Goal: Task Accomplishment & Management: Manage account settings

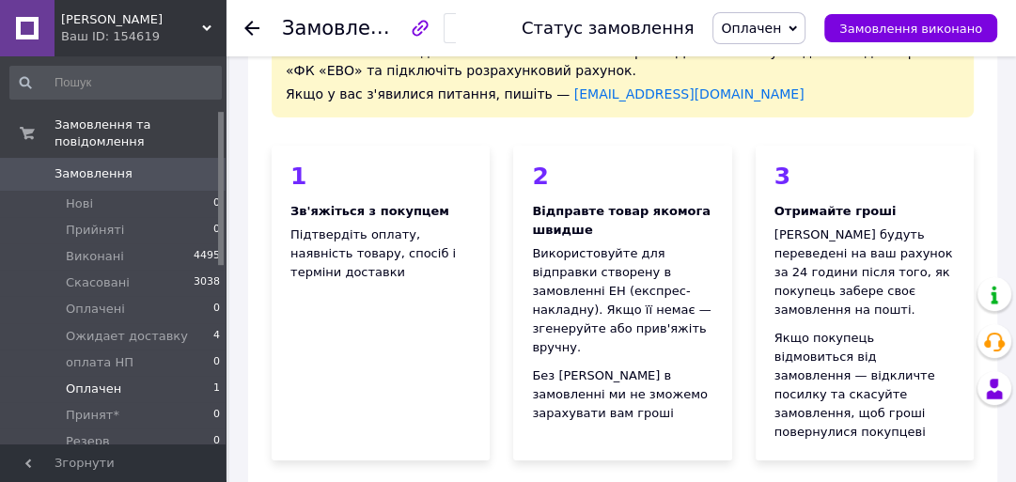
scroll to position [150, 0]
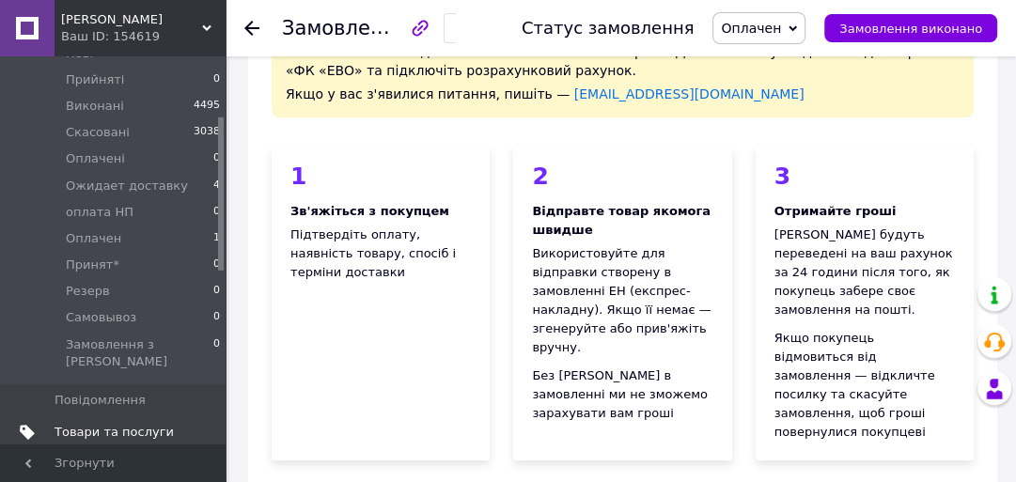
click at [152, 424] on span "Товари та послуги" at bounding box center [114, 432] width 119 height 17
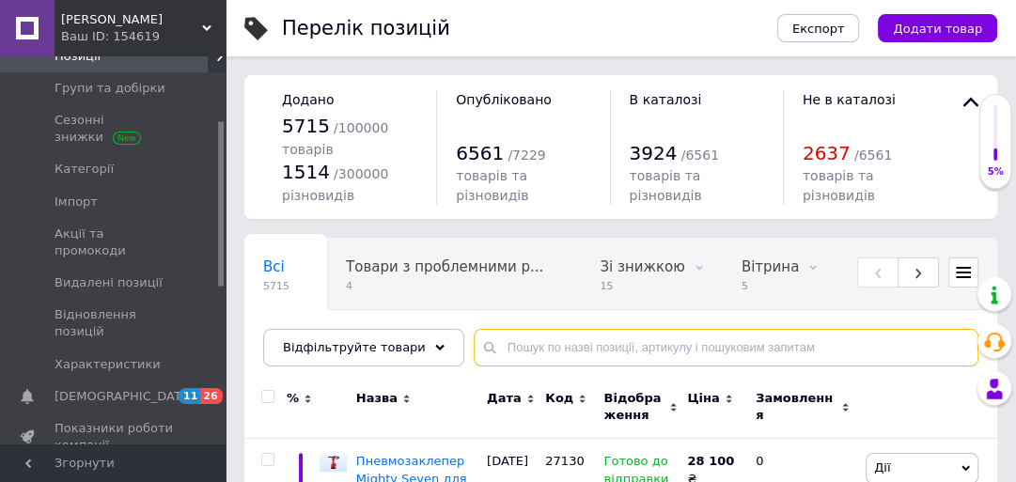
paste input "BM.2097-04"
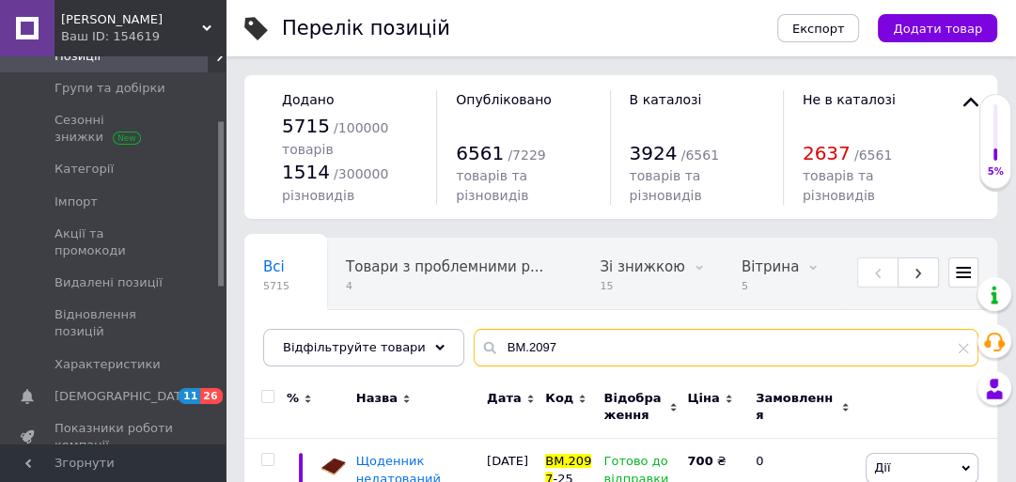
scroll to position [173, 0]
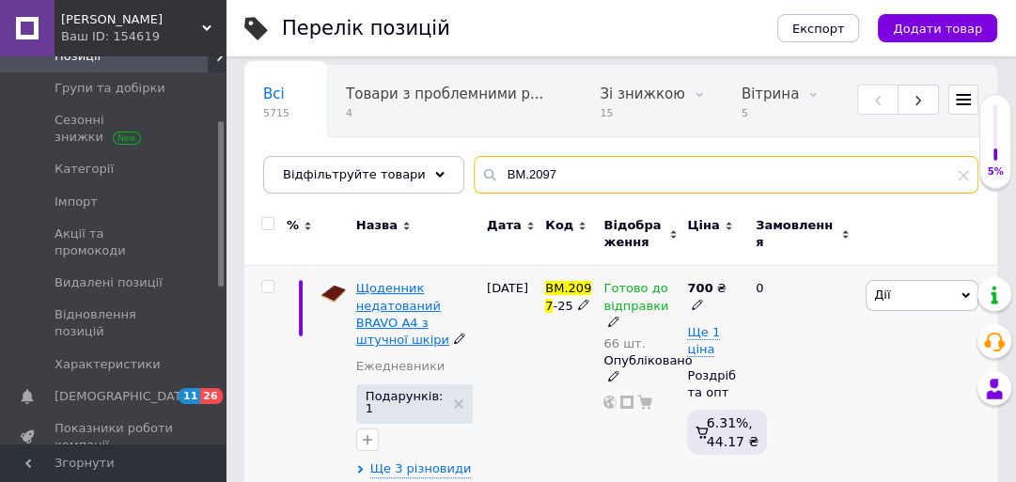
type input "BM.2097"
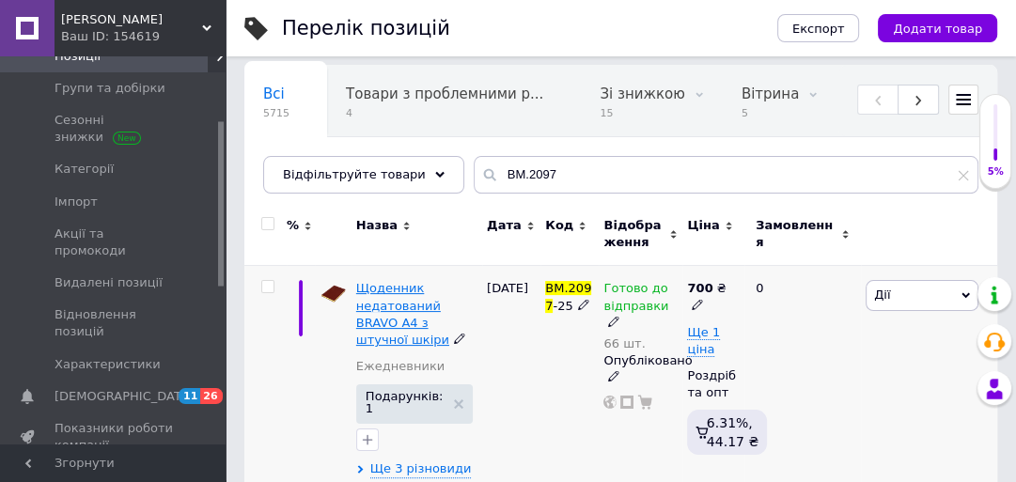
click at [440, 316] on span "Щоденник недатований BRAVO А4 з штучної шкіри" at bounding box center [402, 314] width 93 height 66
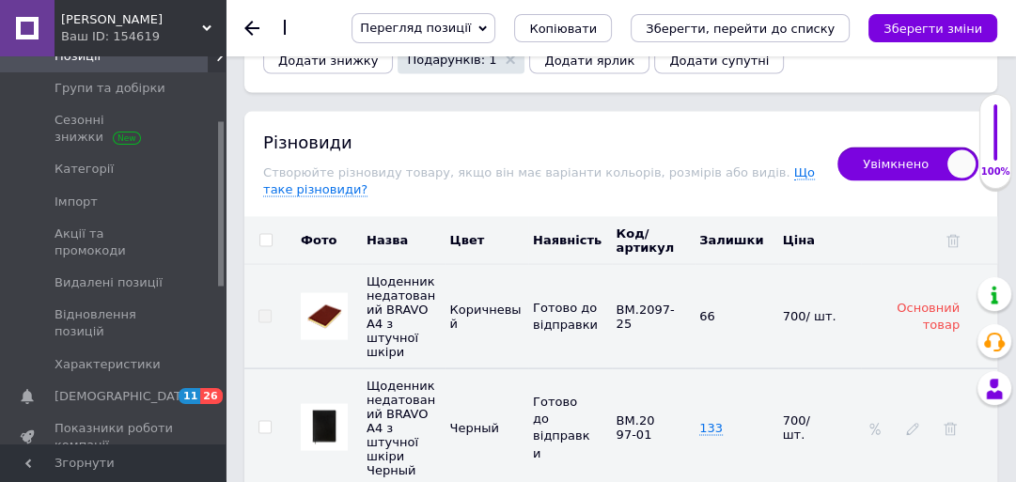
scroll to position [2768, 0]
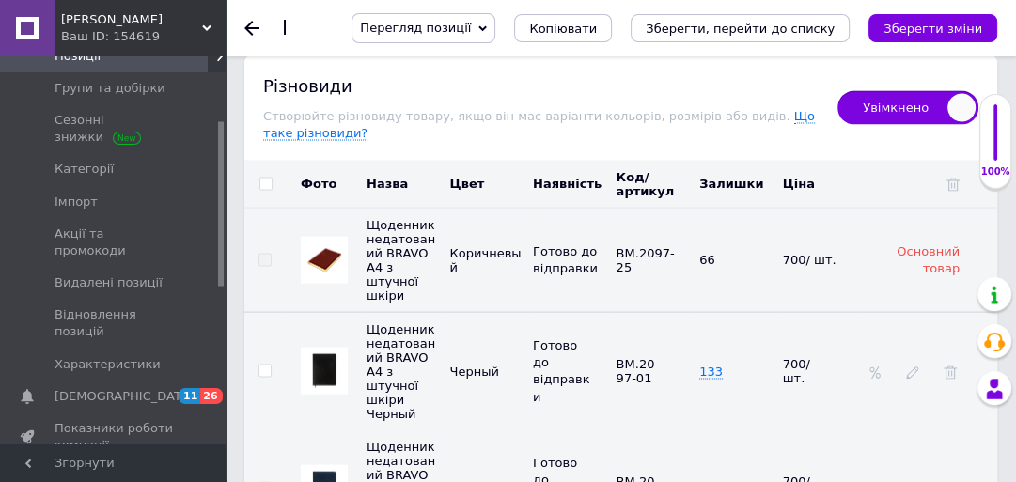
click at [263, 179] on input "checkbox" at bounding box center [265, 185] width 12 height 12
checkbox input "true"
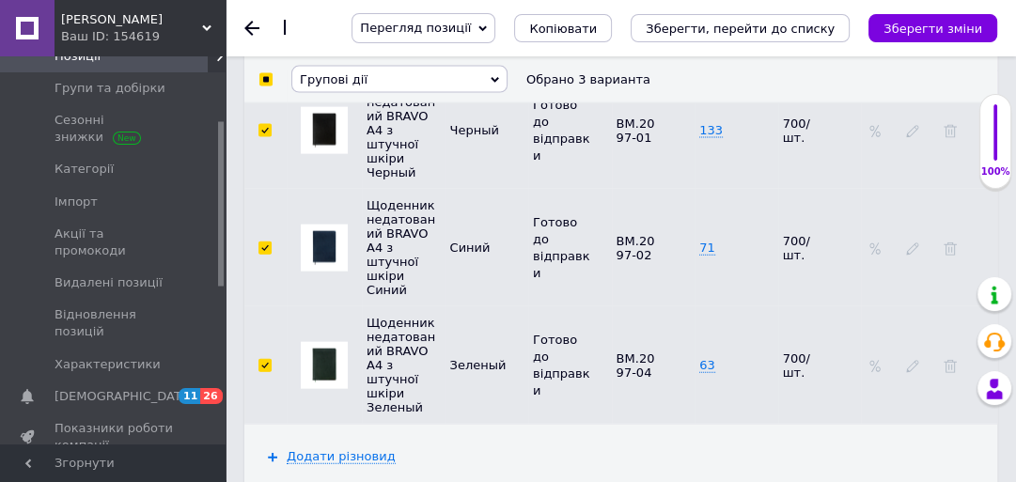
scroll to position [3069, 0]
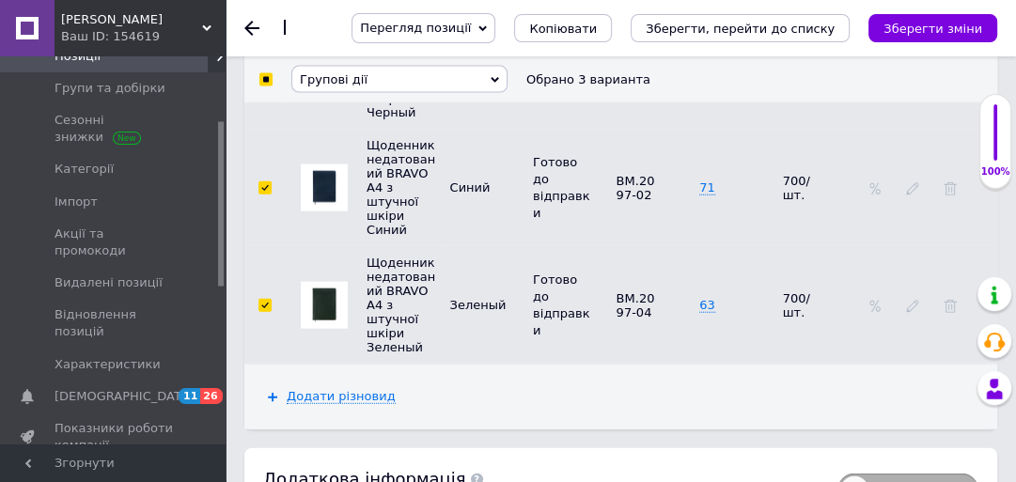
click at [257, 246] on td at bounding box center [265, 305] width 42 height 118
click at [262, 300] on input "checkbox" at bounding box center [265, 306] width 12 height 12
checkbox input "false"
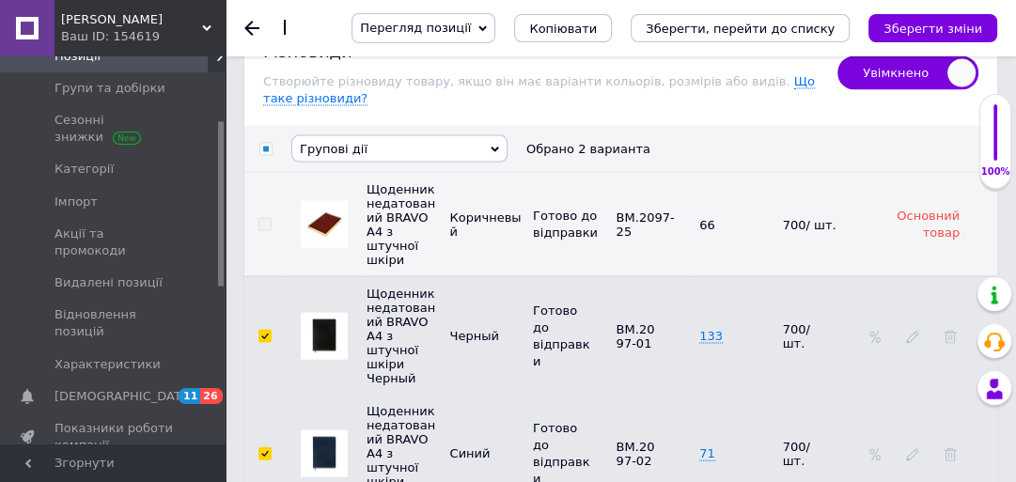
scroll to position [2768, 0]
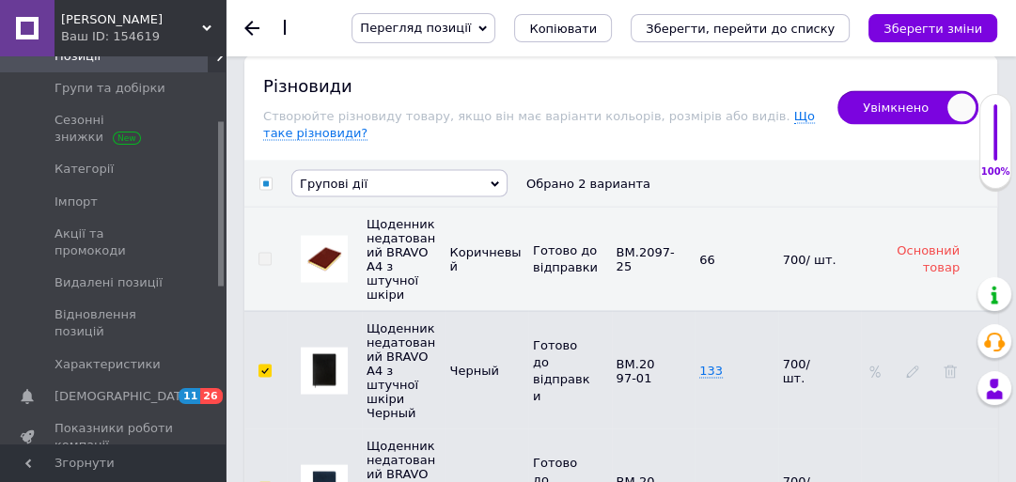
click at [436, 170] on span "Групові дії" at bounding box center [399, 183] width 216 height 27
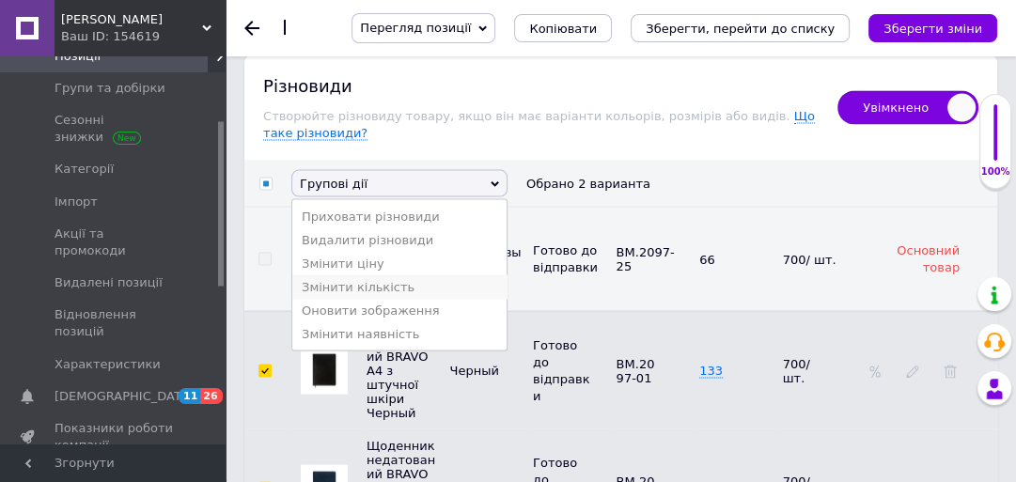
click at [418, 275] on li "Змінити кількість" at bounding box center [399, 287] width 214 height 24
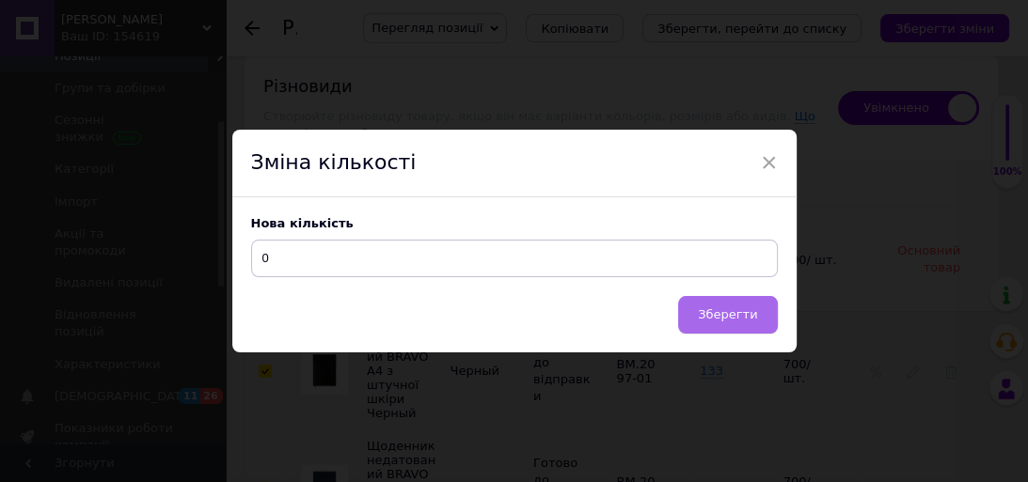
type input "0"
click at [741, 303] on button "Зберегти" at bounding box center [727, 315] width 99 height 38
checkbox input "false"
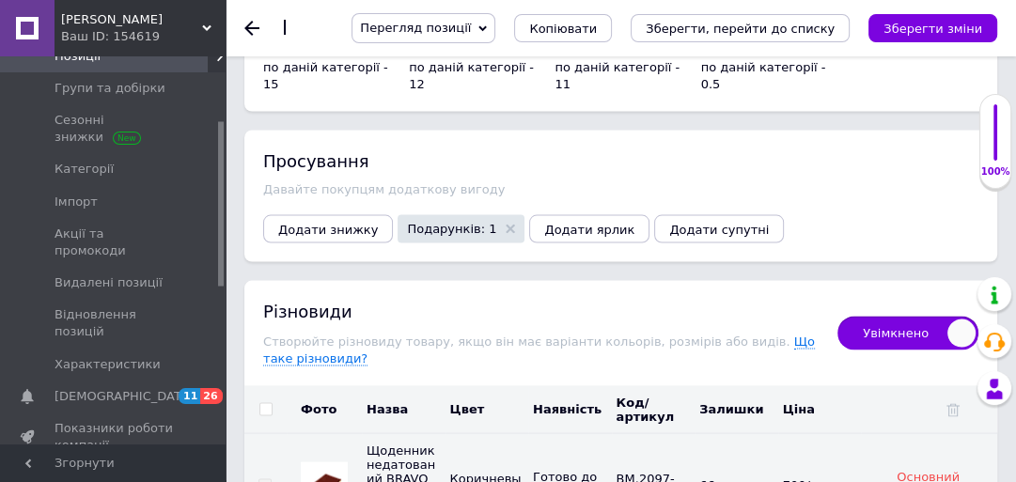
scroll to position [2693, 0]
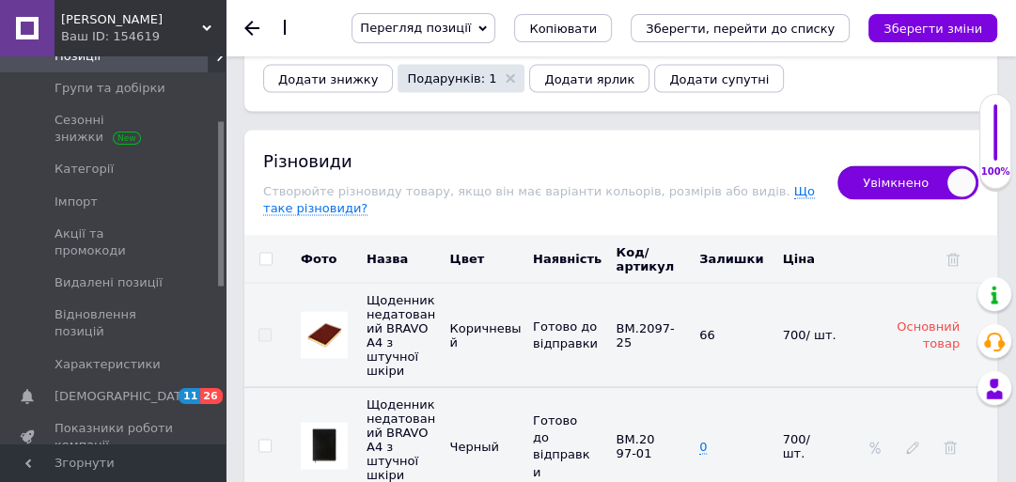
click at [268, 254] on input "checkbox" at bounding box center [265, 260] width 12 height 12
checkbox input "true"
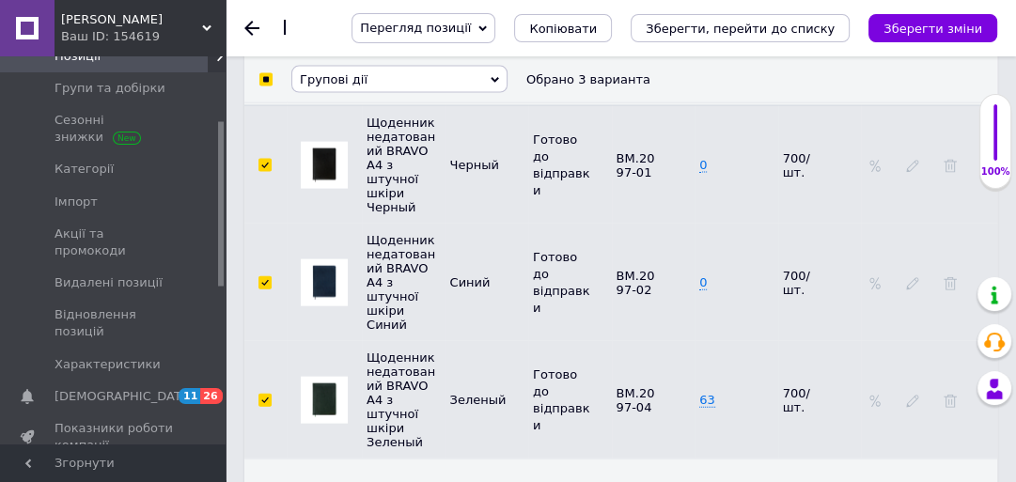
scroll to position [2993, 0]
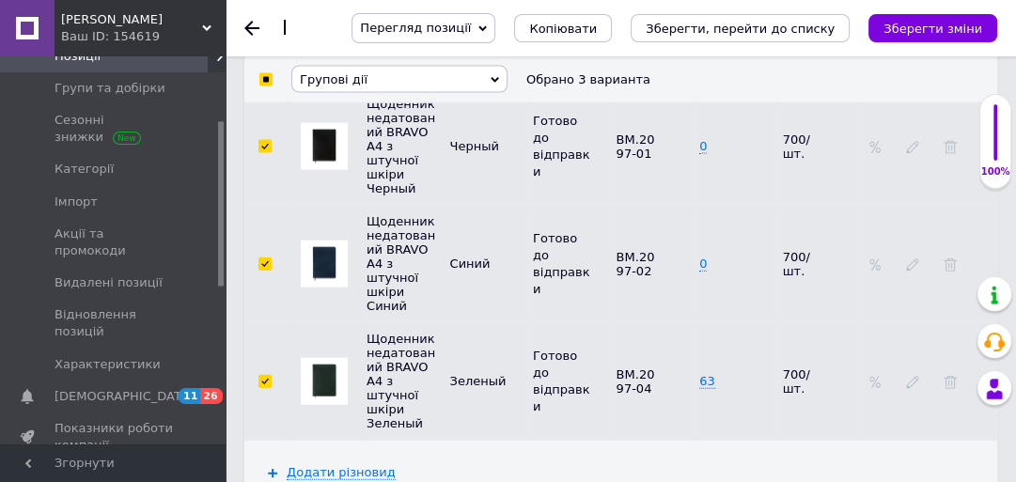
click at [263, 376] on input "checkbox" at bounding box center [265, 382] width 12 height 12
checkbox input "false"
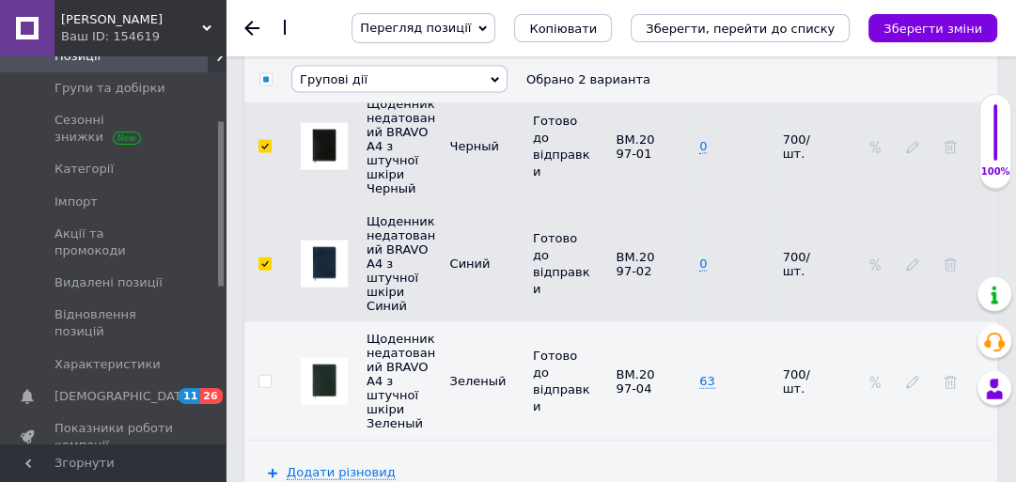
click at [387, 79] on span "Групові дії" at bounding box center [399, 79] width 216 height 27
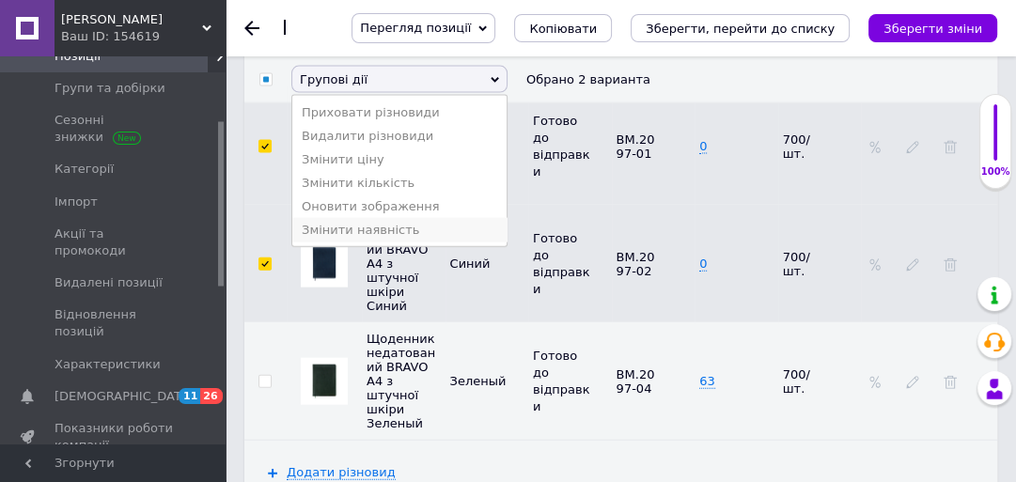
click at [422, 242] on li "Змінити наявність" at bounding box center [399, 230] width 214 height 24
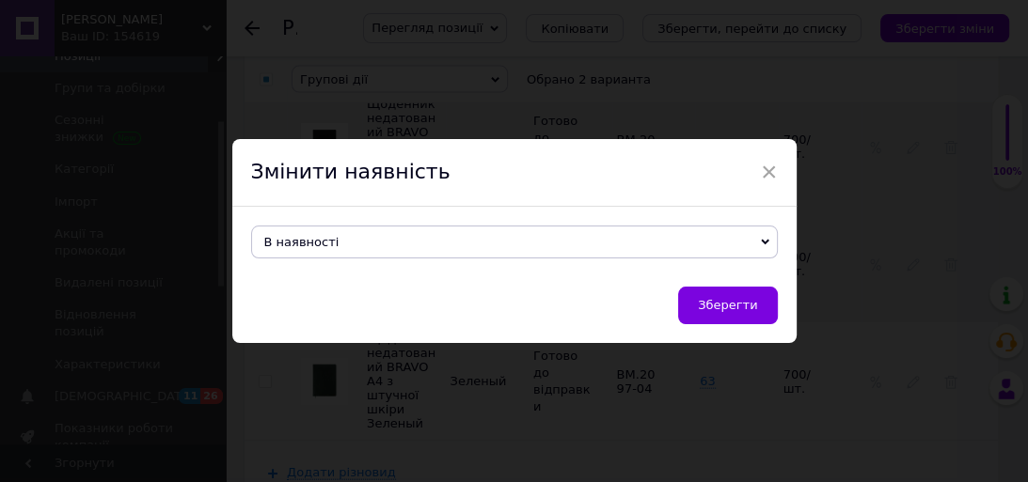
click at [401, 244] on span "В наявності" at bounding box center [514, 242] width 527 height 33
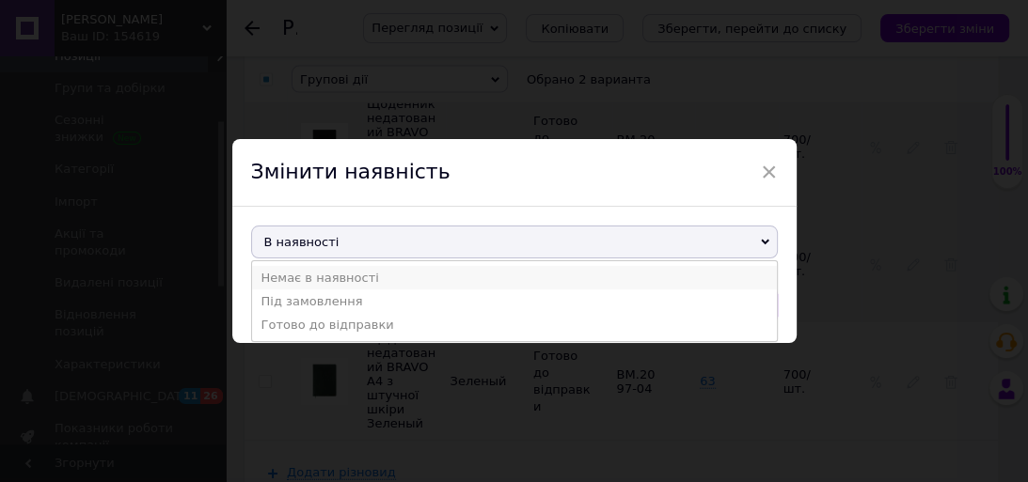
click at [384, 275] on li "Немає в наявності" at bounding box center [514, 278] width 525 height 24
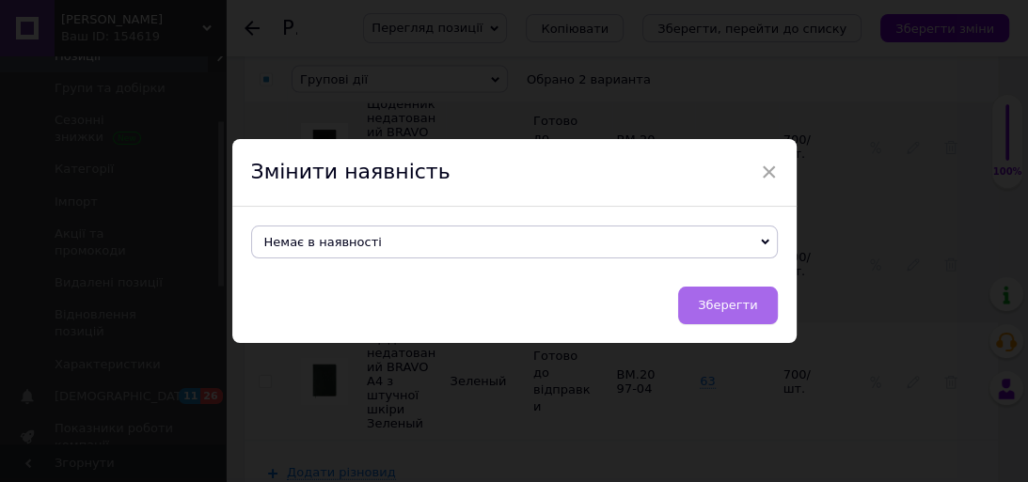
click at [734, 305] on span "Зберегти" at bounding box center [727, 305] width 59 height 14
checkbox input "false"
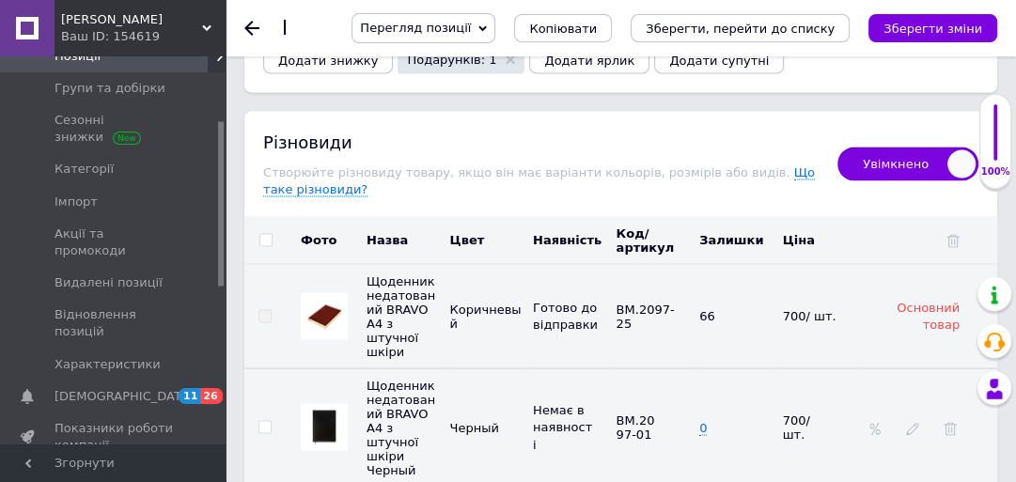
scroll to position [2792, 0]
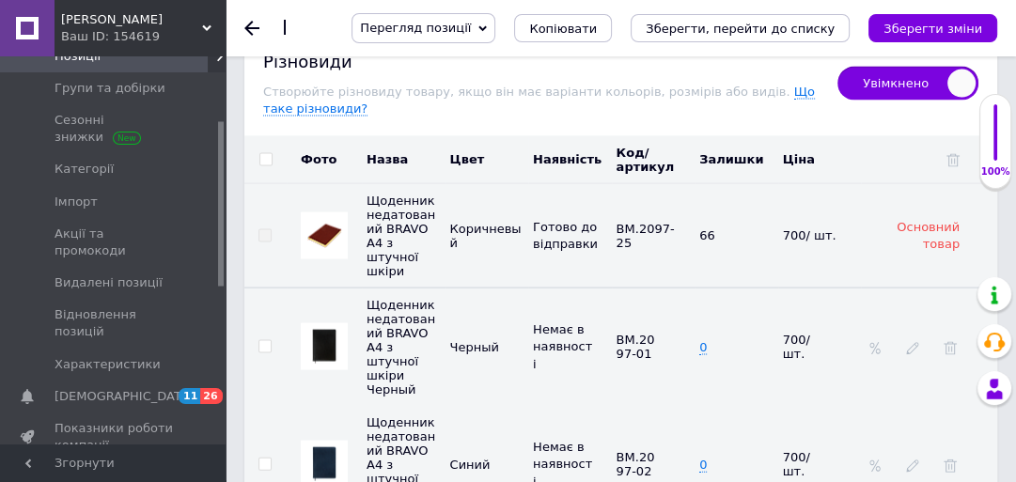
click at [269, 154] on input "checkbox" at bounding box center [265, 160] width 12 height 12
checkbox input "true"
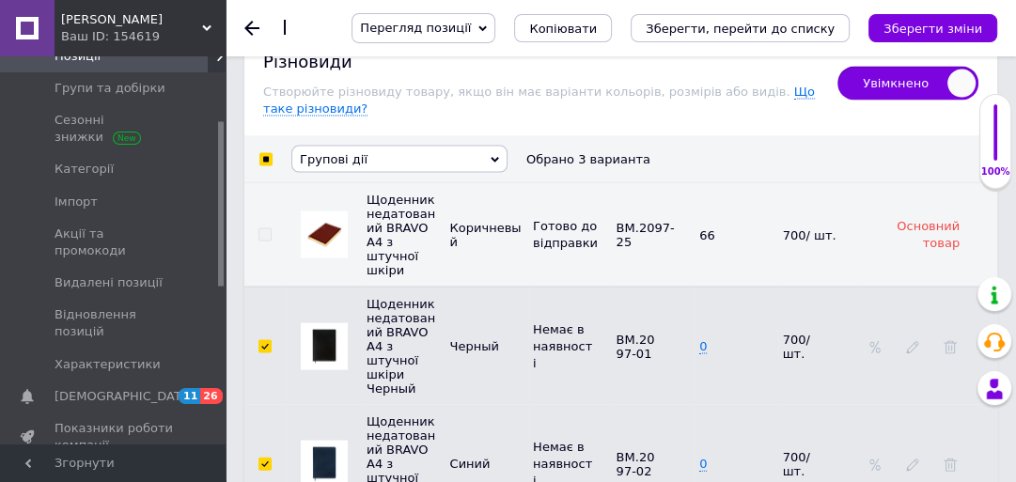
click at [441, 146] on span "Групові дії" at bounding box center [399, 159] width 216 height 27
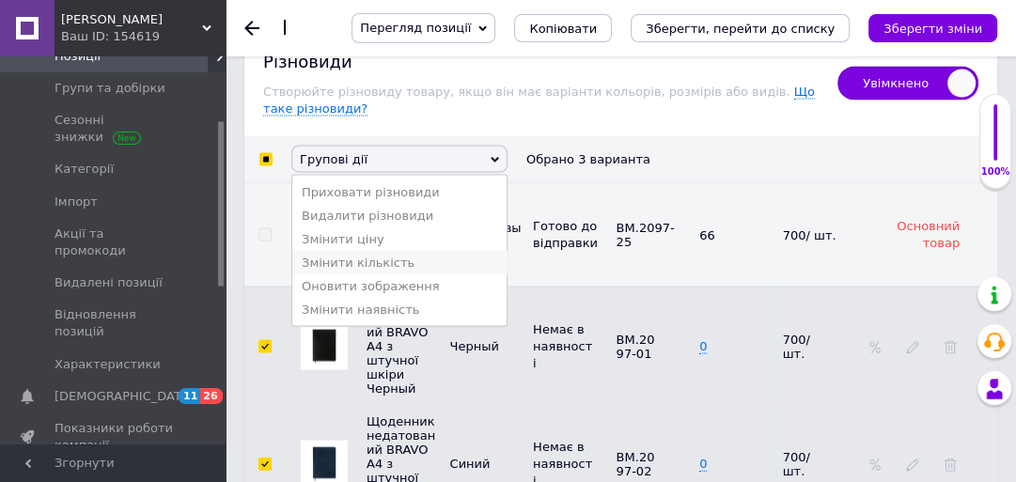
click at [400, 251] on li "Змінити кількість" at bounding box center [399, 263] width 214 height 24
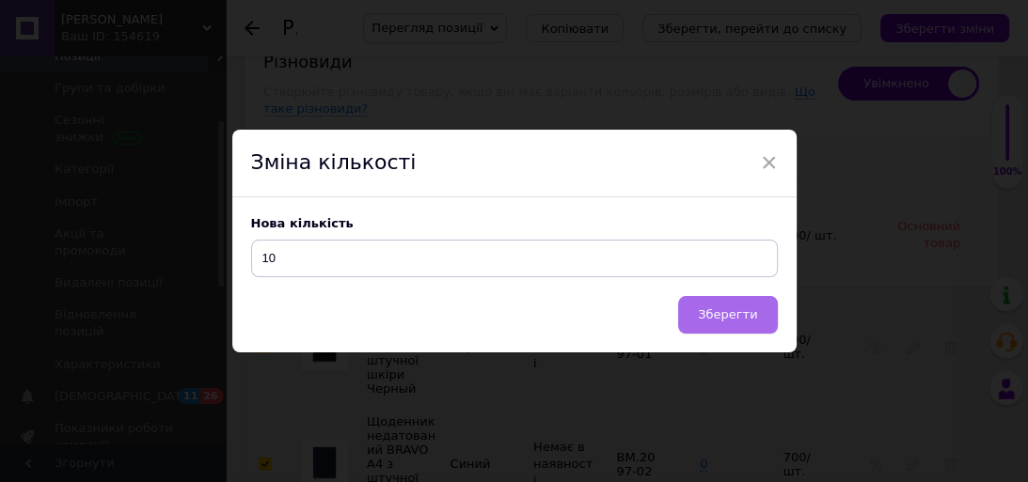
type input "10"
click at [720, 307] on span "Зберегти" at bounding box center [727, 314] width 59 height 14
checkbox input "false"
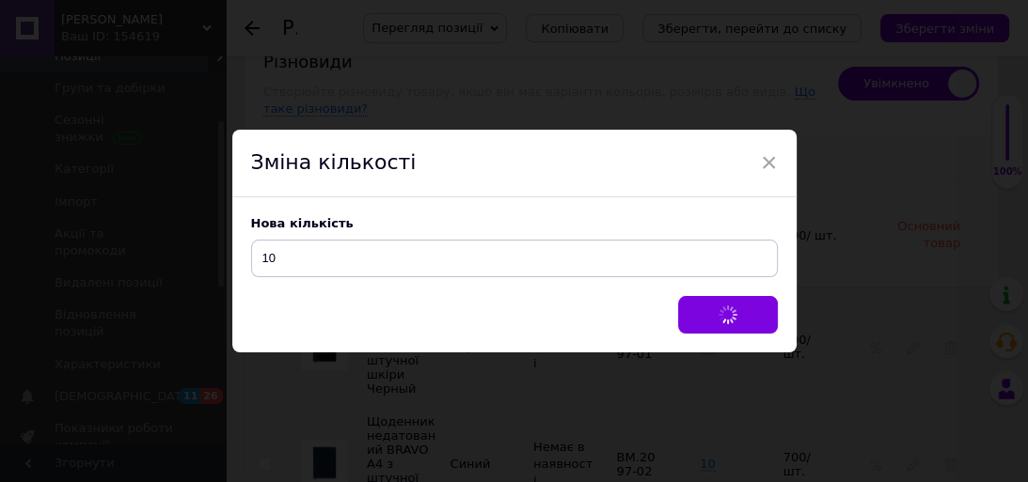
checkbox input "false"
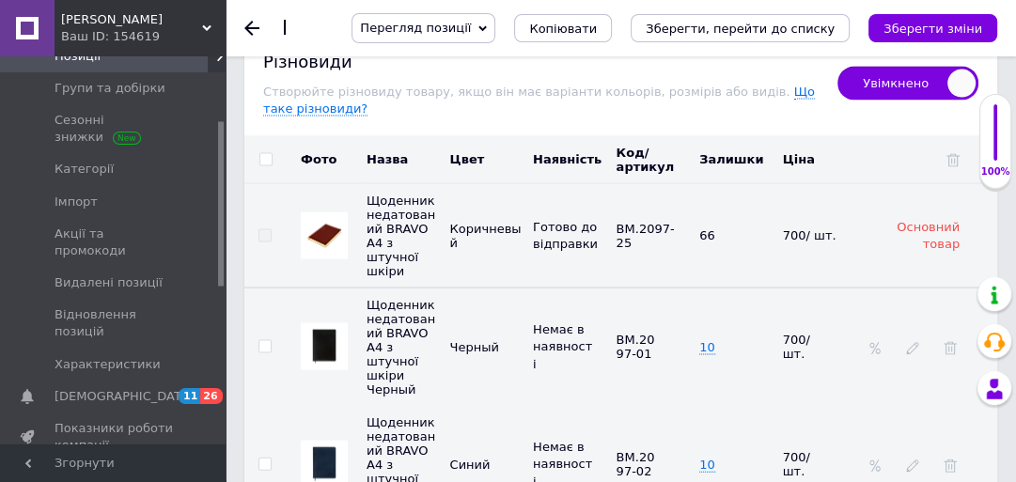
click at [260, 154] on input "checkbox" at bounding box center [265, 160] width 12 height 12
checkbox input "true"
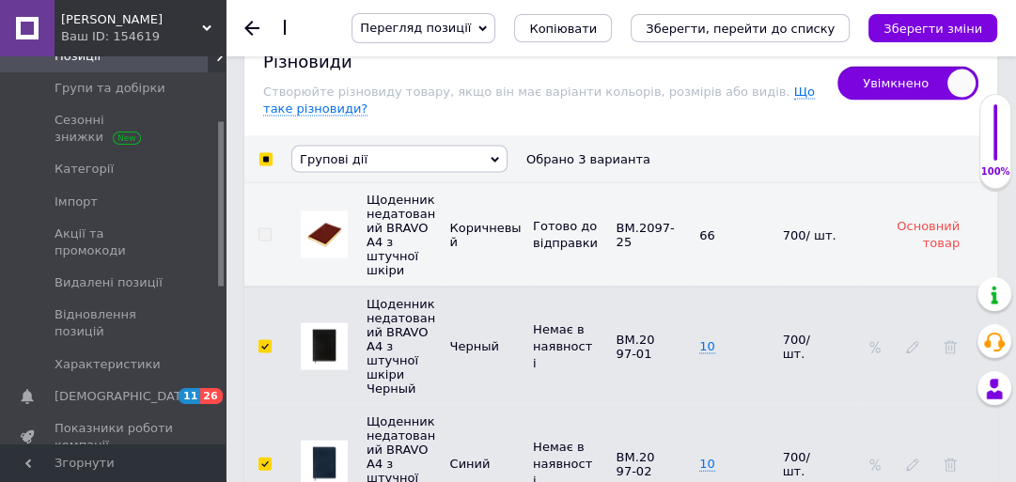
click at [378, 146] on span "Групові дії" at bounding box center [399, 159] width 216 height 27
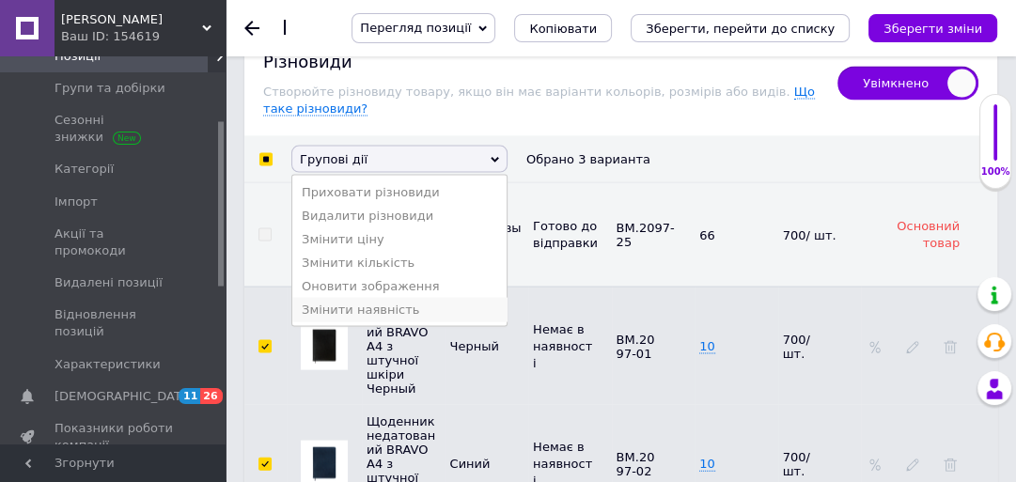
click at [425, 298] on li "Змінити наявність" at bounding box center [399, 310] width 214 height 24
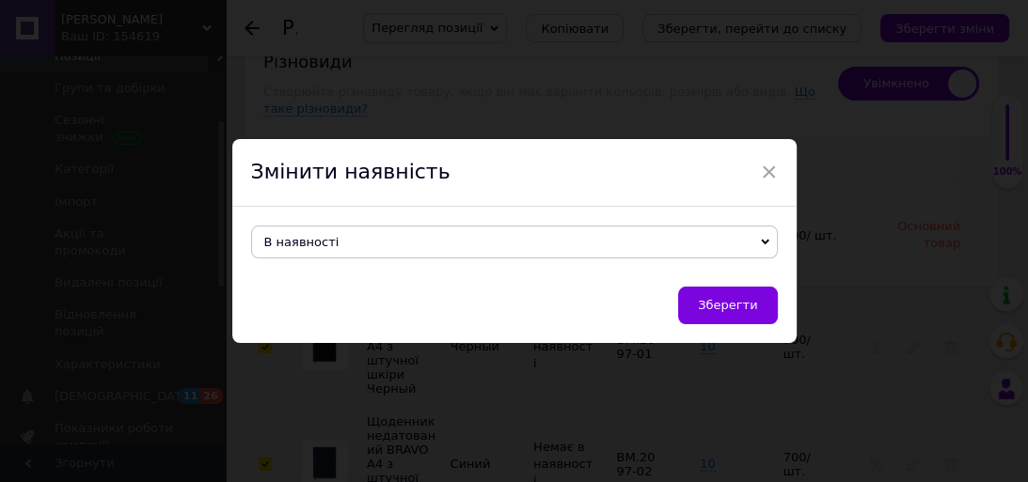
click at [416, 241] on span "В наявності" at bounding box center [514, 242] width 527 height 33
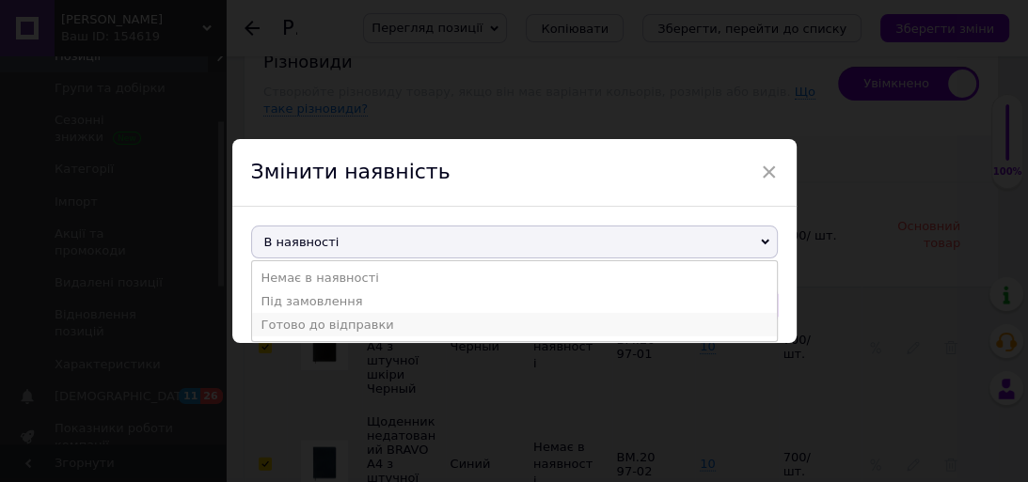
click at [389, 329] on li "Готово до відправки" at bounding box center [514, 325] width 525 height 24
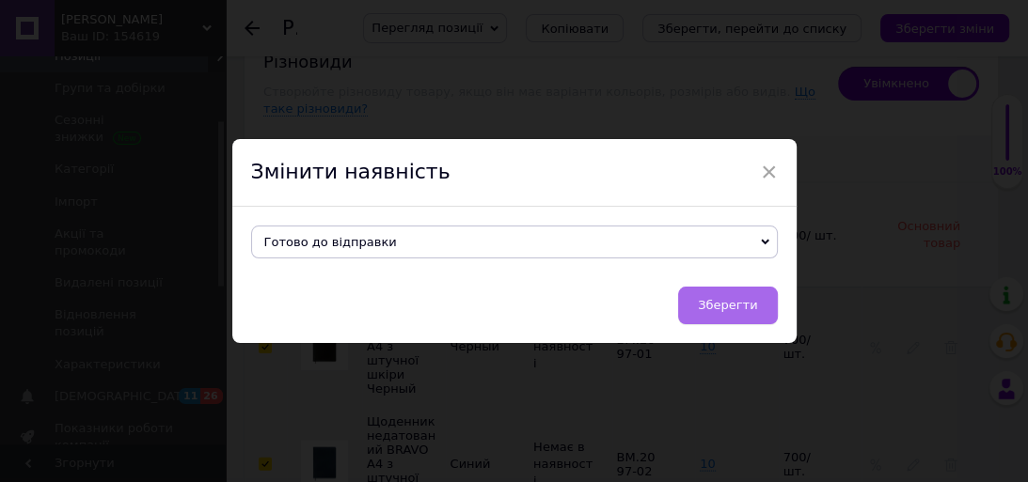
click at [696, 310] on button "Зберегти" at bounding box center [727, 306] width 99 height 38
checkbox input "false"
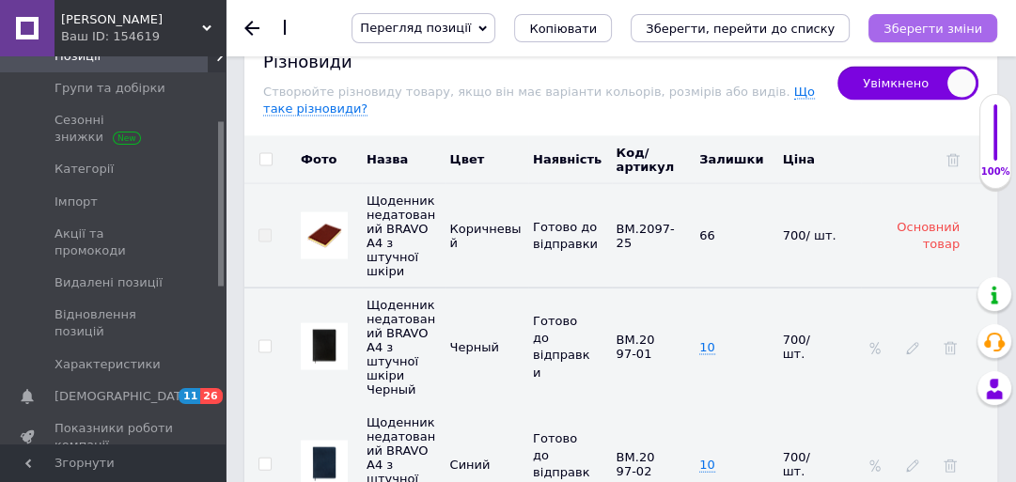
click at [914, 30] on icon "Зберегти зміни" at bounding box center [933, 29] width 99 height 14
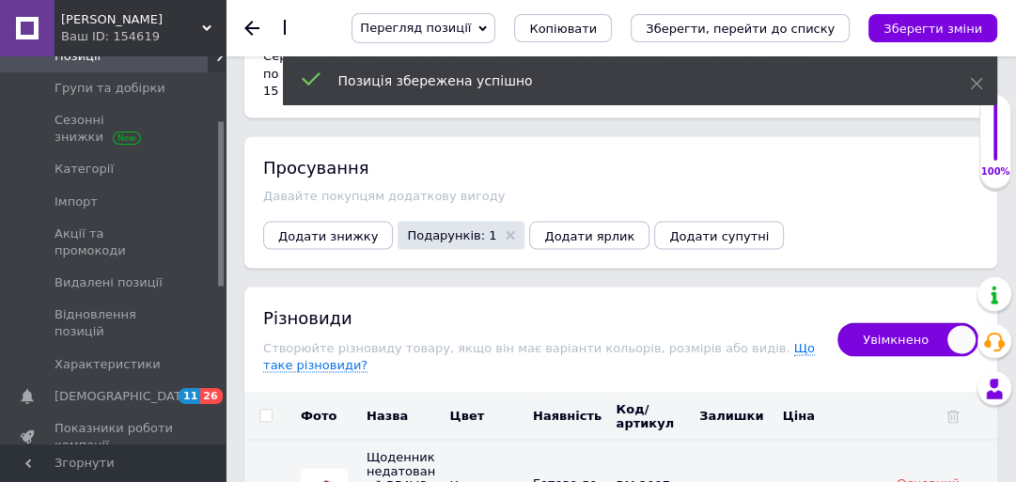
scroll to position [2023, 0]
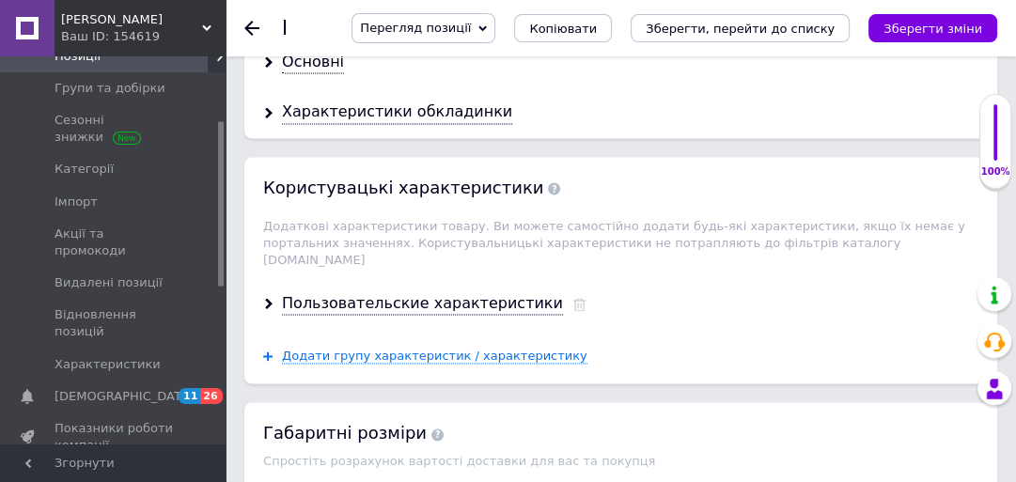
click at [115, 22] on span "[PERSON_NAME]" at bounding box center [131, 19] width 141 height 17
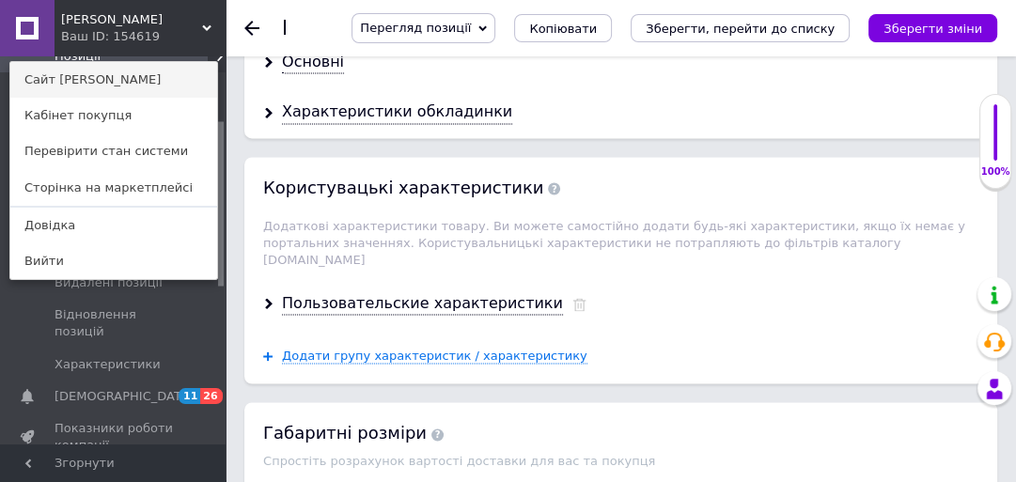
click at [112, 88] on link "Сайт [PERSON_NAME]" at bounding box center [113, 80] width 207 height 36
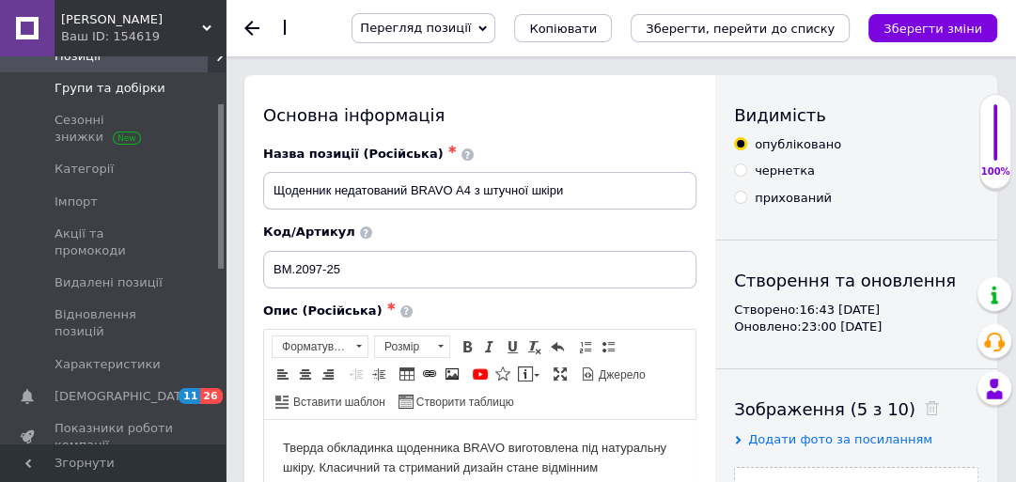
scroll to position [0, 0]
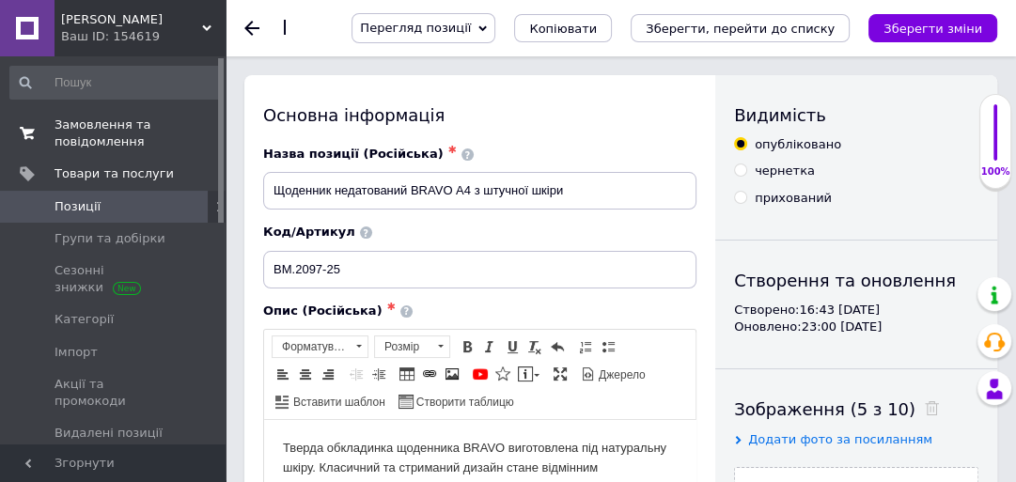
click at [87, 138] on span "Замовлення та повідомлення" at bounding box center [114, 134] width 119 height 34
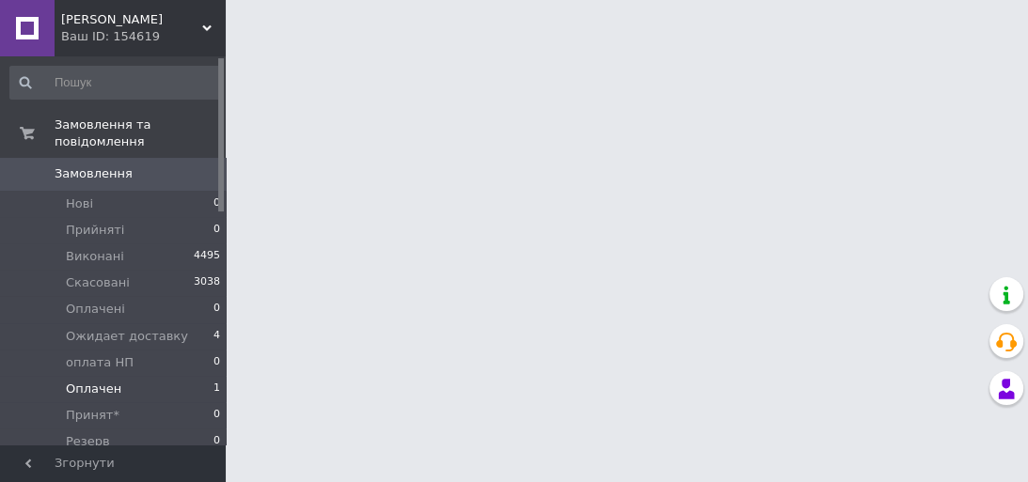
click at [124, 376] on li "Оплачен 1" at bounding box center [115, 389] width 231 height 26
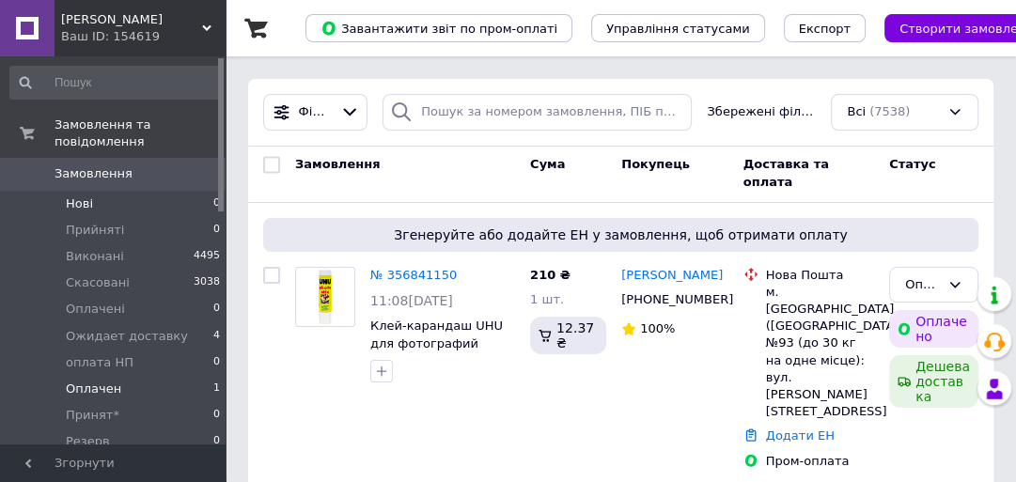
click at [98, 191] on li "Нові 0" at bounding box center [115, 204] width 231 height 26
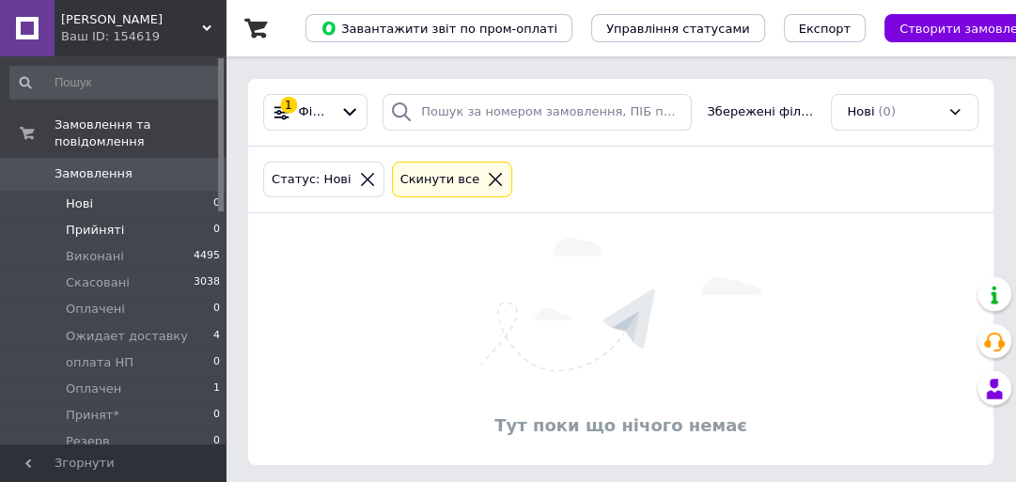
click at [119, 217] on li "Прийняті 0" at bounding box center [115, 230] width 231 height 26
click at [119, 296] on li "Оплачені 0" at bounding box center [115, 309] width 231 height 26
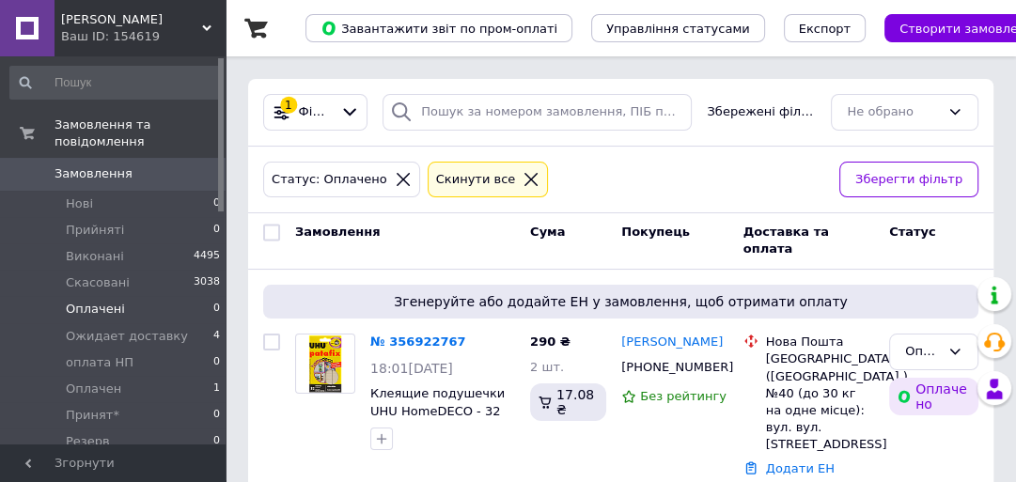
scroll to position [40, 0]
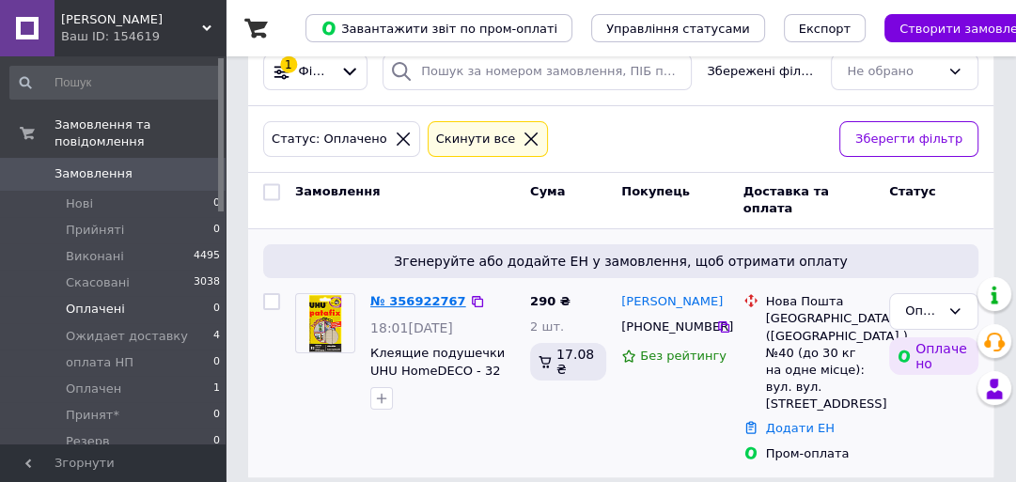
click at [400, 294] on link "№ 356922767" at bounding box center [418, 301] width 96 height 14
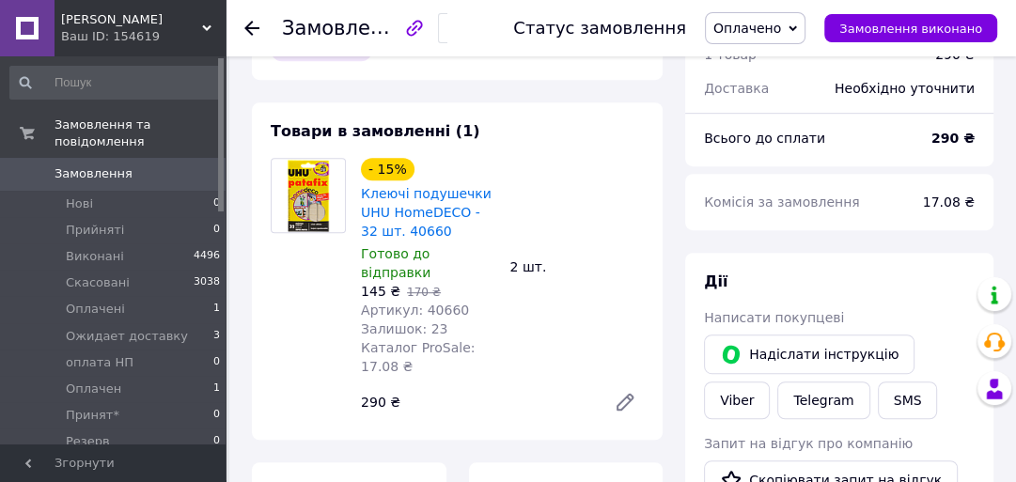
scroll to position [1020, 0]
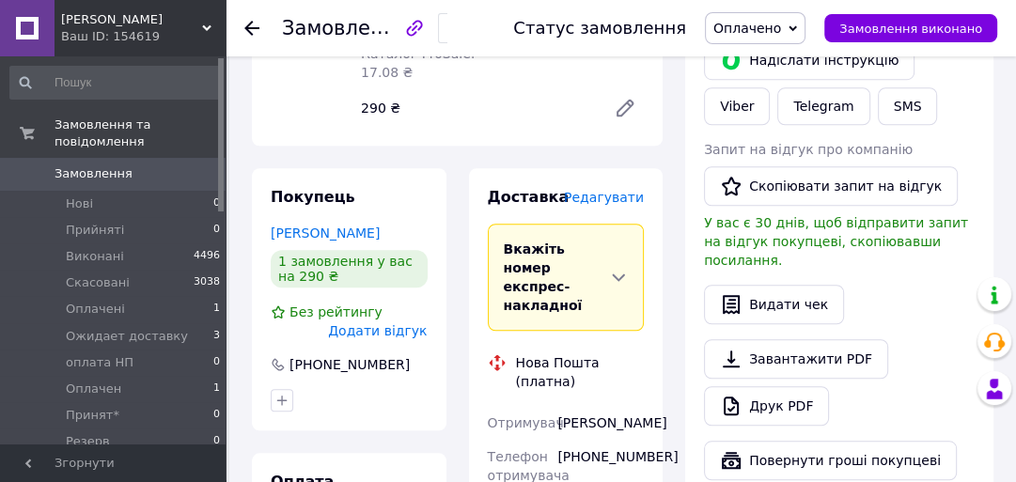
click at [770, 26] on span "Оплачено" at bounding box center [748, 28] width 68 height 15
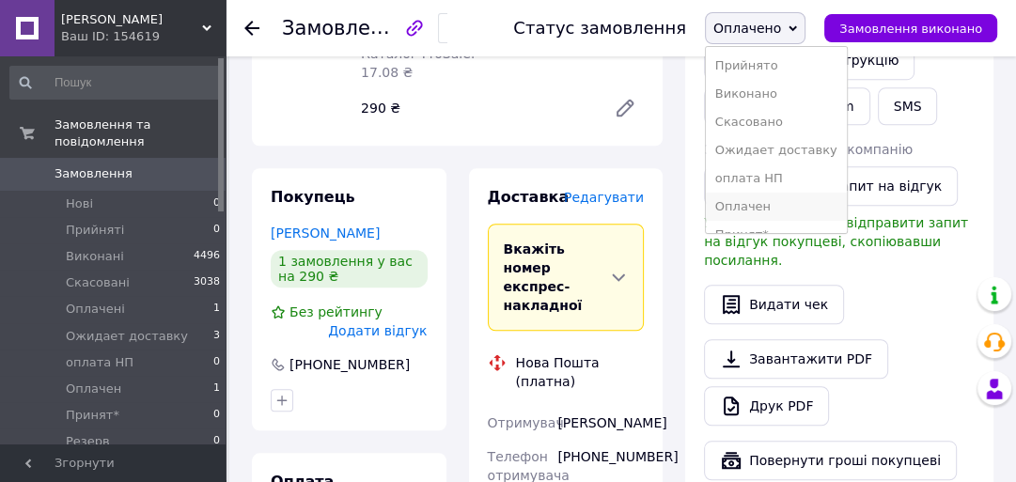
click at [797, 211] on li "Оплачен" at bounding box center [776, 207] width 141 height 28
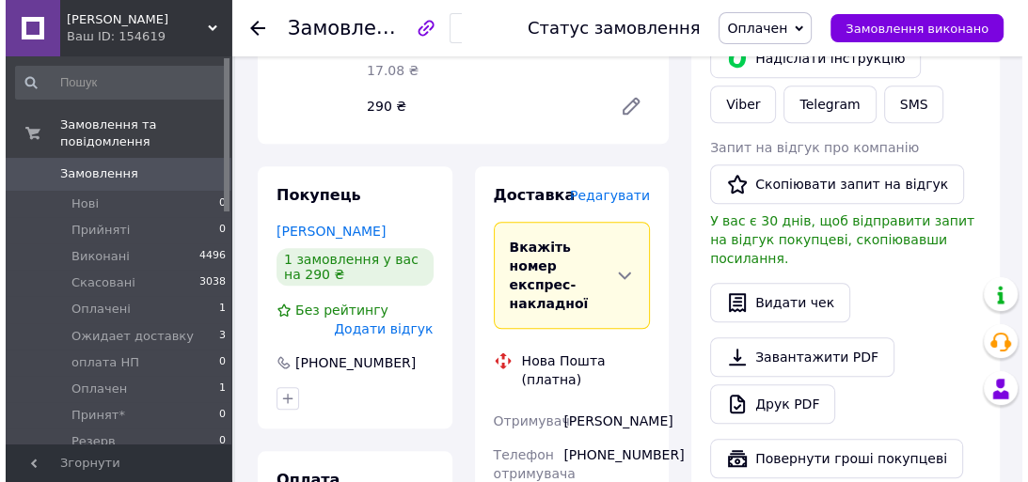
scroll to position [1024, 0]
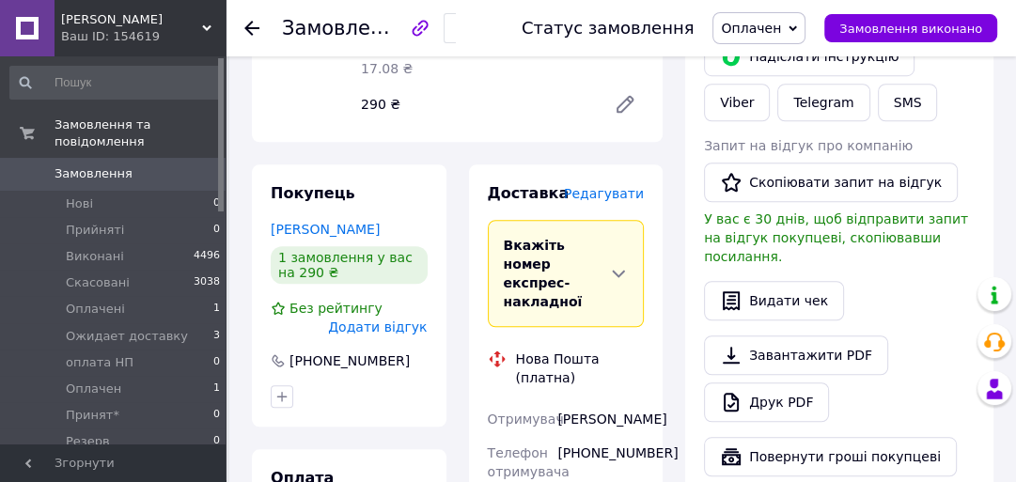
click at [615, 186] on span "Редагувати" at bounding box center [604, 193] width 80 height 15
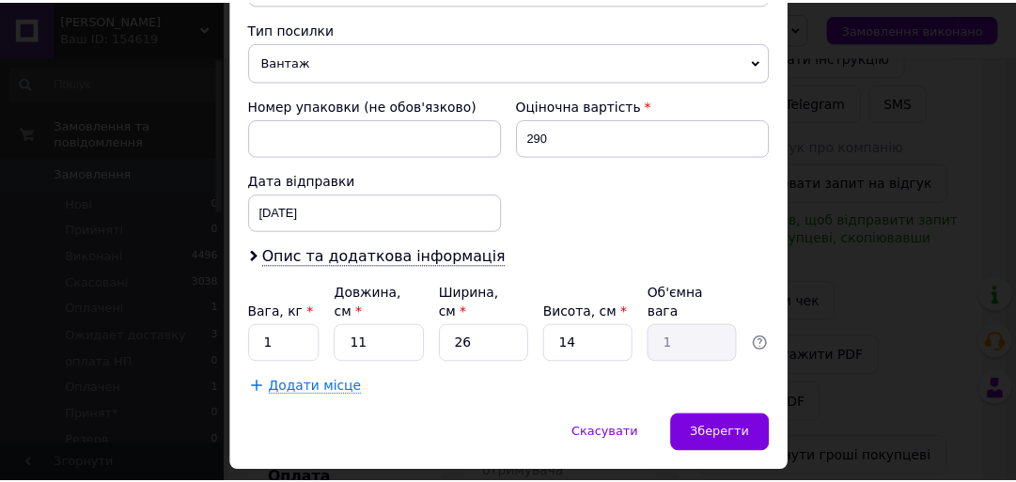
scroll to position [761, 0]
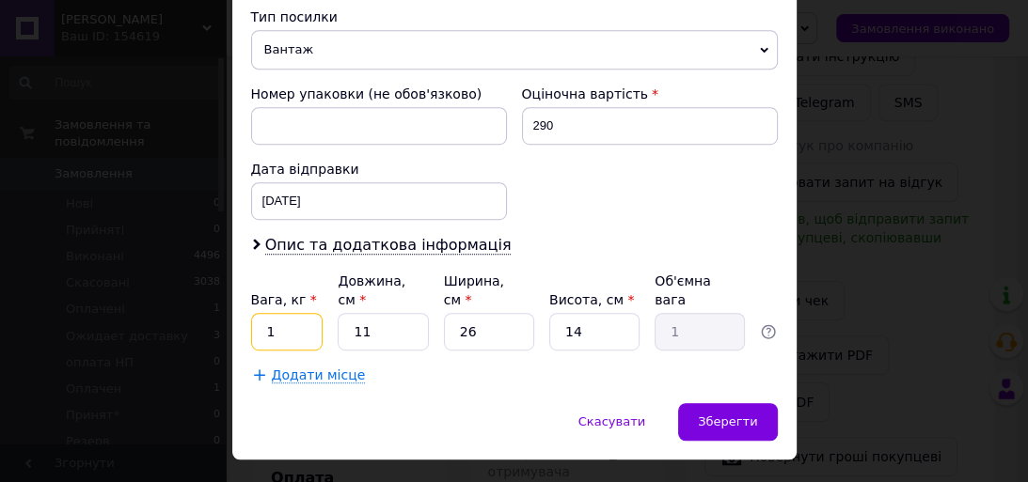
drag, startPoint x: 293, startPoint y: 297, endPoint x: 258, endPoint y: 296, distance: 35.7
click at [258, 313] on input "1" at bounding box center [287, 332] width 72 height 38
type input "0.3"
click at [480, 313] on input "26" at bounding box center [489, 332] width 90 height 38
type input "2"
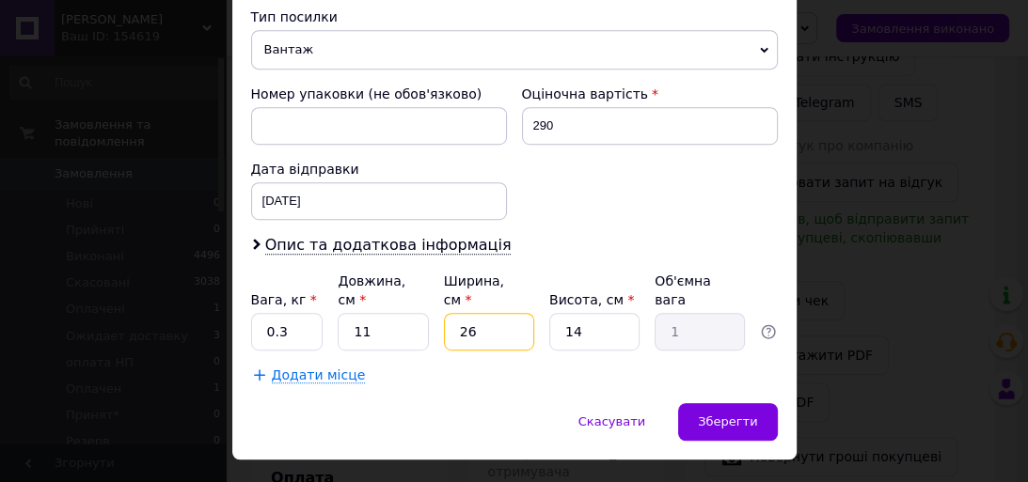
type input "0.1"
type input "20"
type input "0.77"
type input "20"
click at [387, 313] on input "11" at bounding box center [383, 332] width 90 height 38
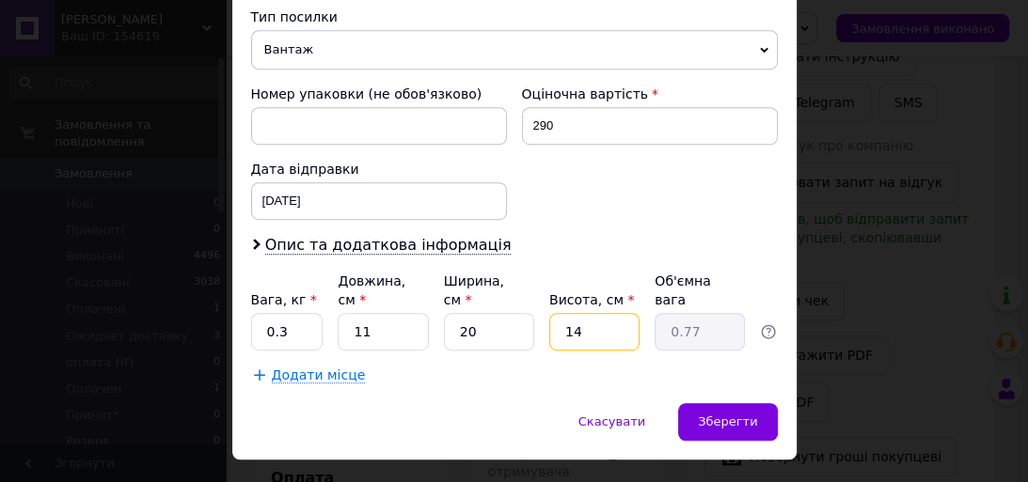
drag, startPoint x: 588, startPoint y: 291, endPoint x: 560, endPoint y: 295, distance: 27.5
click at [560, 313] on input "14" at bounding box center [594, 332] width 90 height 38
type input "5"
type input "0.28"
type input "5"
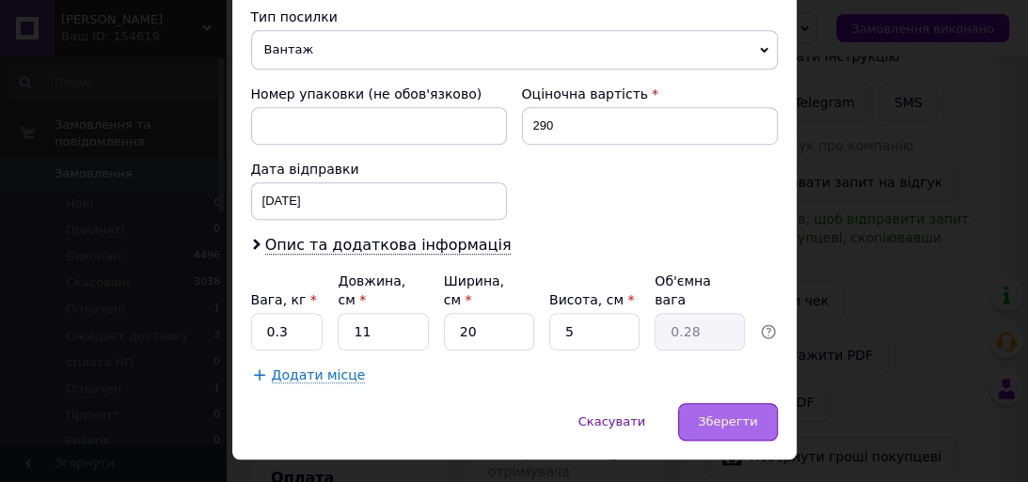
click at [745, 415] on span "Зберегти" at bounding box center [727, 422] width 59 height 14
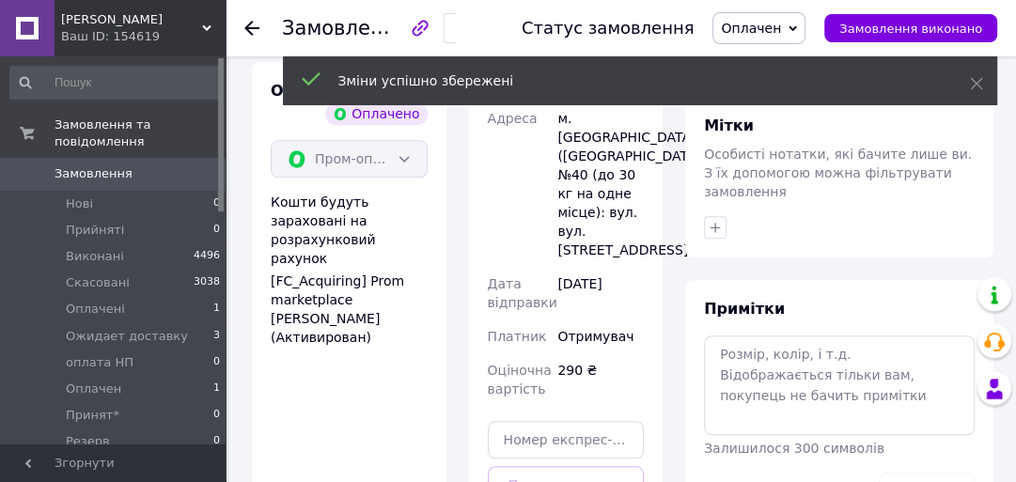
scroll to position [1475, 0]
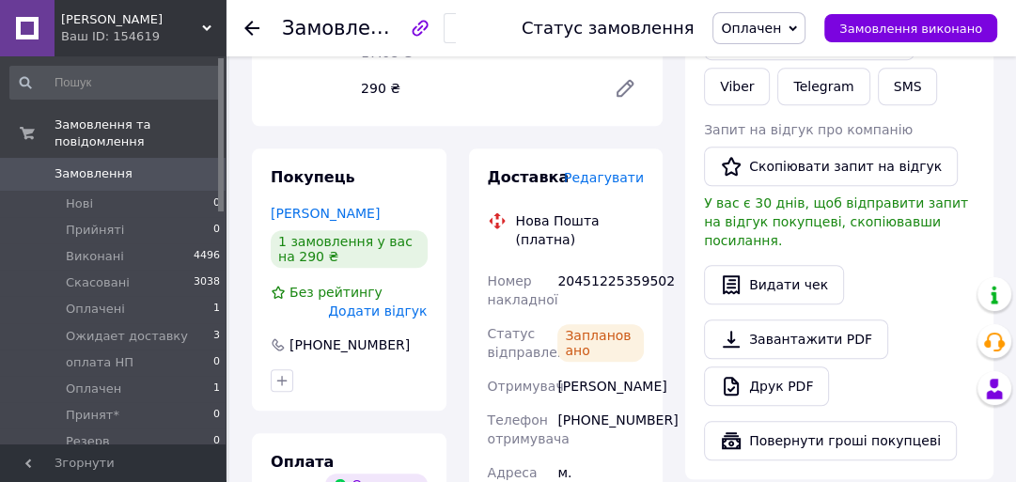
scroll to position [963, 0]
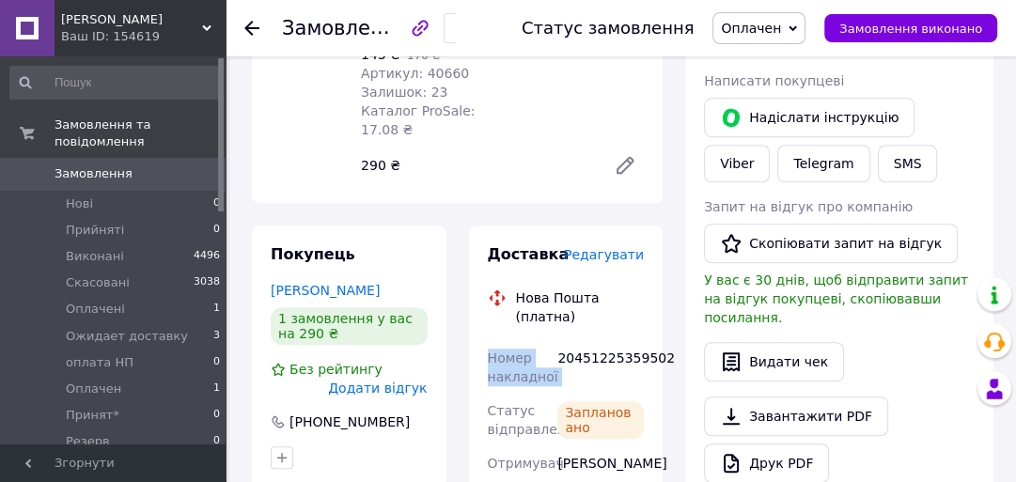
drag, startPoint x: 554, startPoint y: 304, endPoint x: 477, endPoint y: 285, distance: 79.4
drag, startPoint x: 656, startPoint y: 290, endPoint x: 485, endPoint y: 277, distance: 171.6
copy div "Номер накладної 20451225359502"
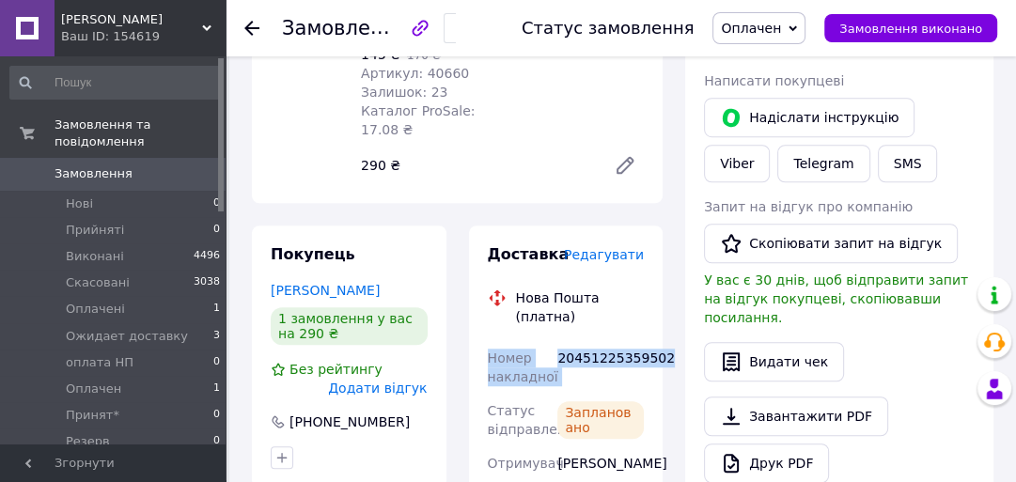
click at [781, 34] on span "Оплачен" at bounding box center [751, 28] width 60 height 15
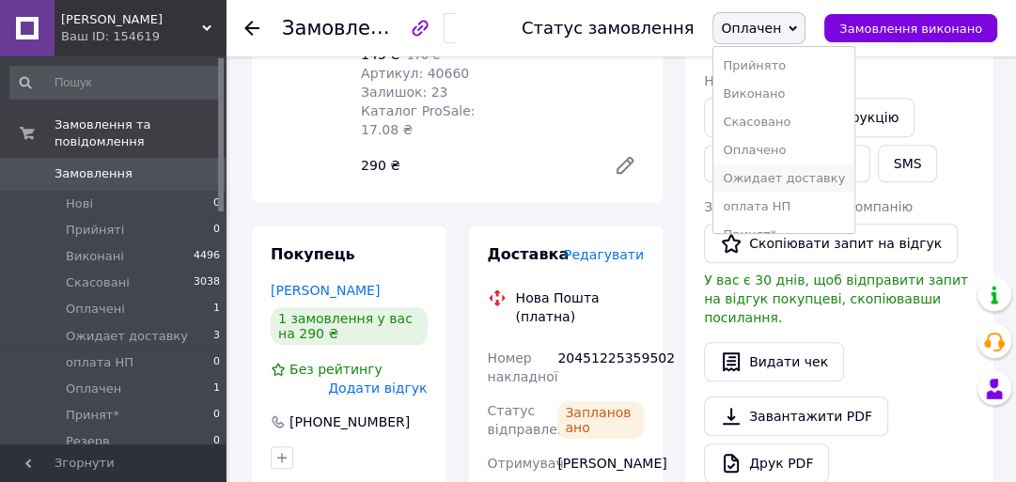
click at [787, 178] on li "Ожидает доставку" at bounding box center [784, 179] width 141 height 28
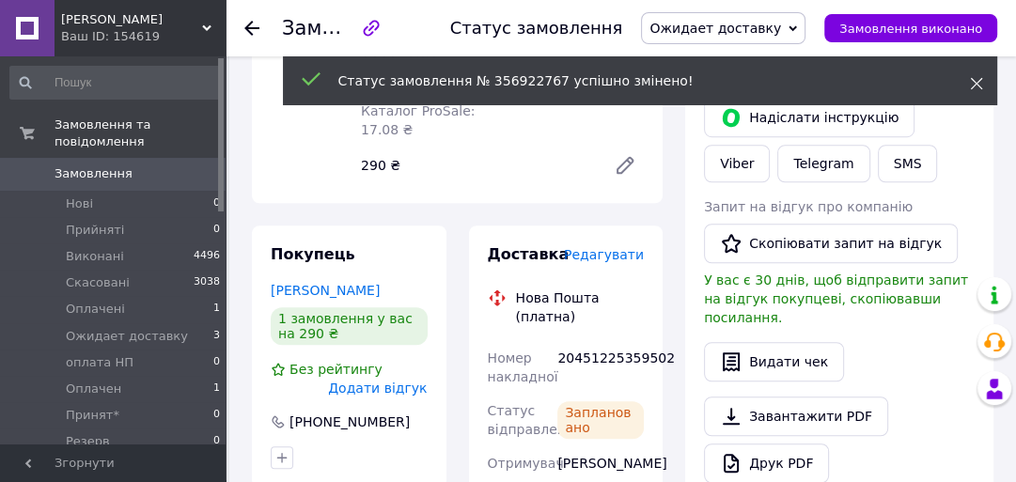
click at [976, 83] on use at bounding box center [976, 84] width 12 height 12
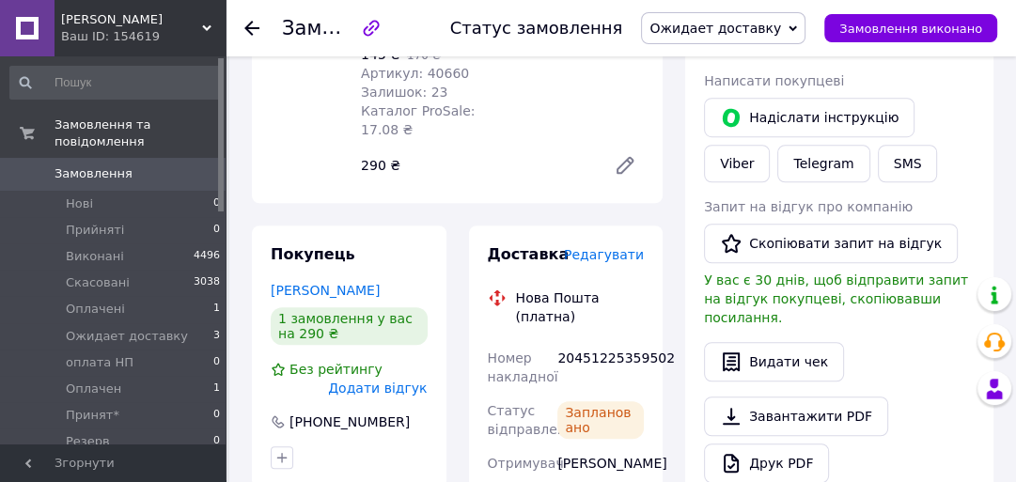
click at [770, 145] on link "Viber" at bounding box center [737, 164] width 66 height 38
click at [118, 376] on li "Оплачен 1" at bounding box center [115, 389] width 231 height 26
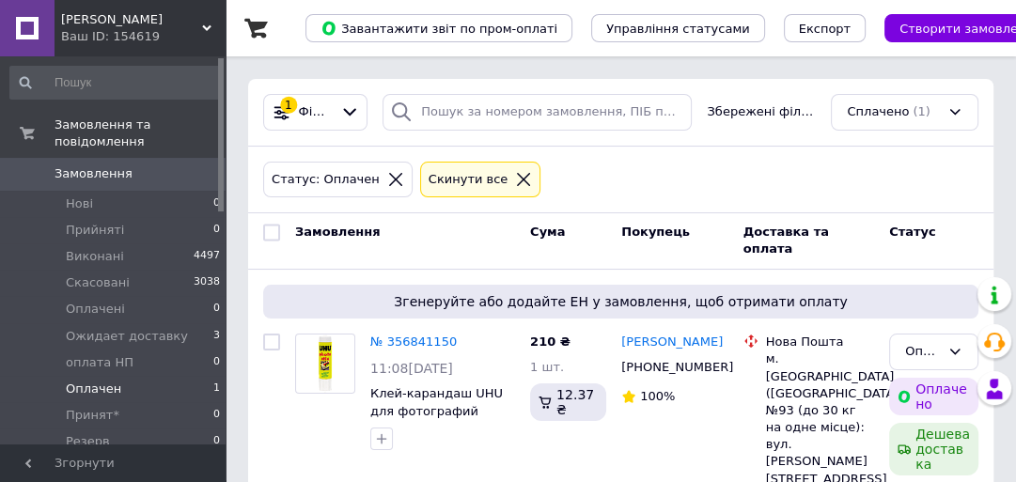
scroll to position [57, 0]
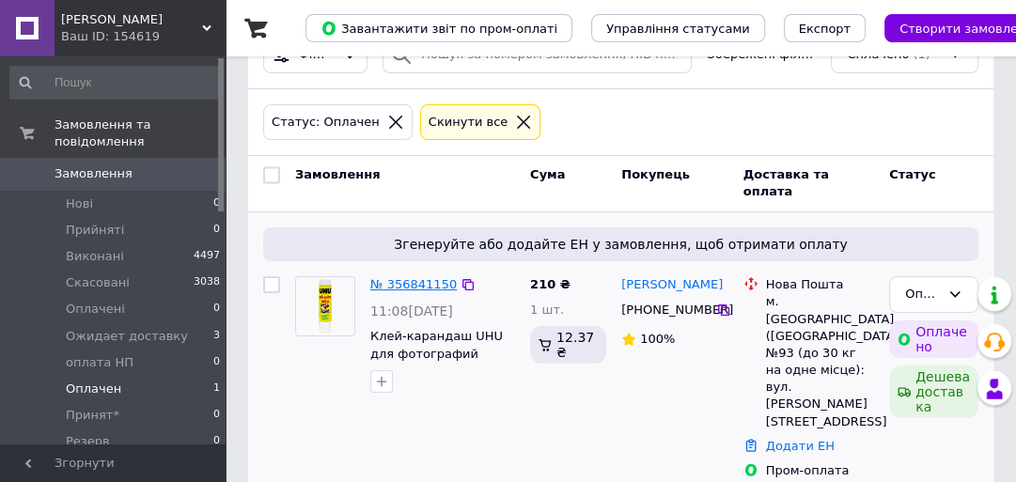
click at [411, 280] on link "№ 356841150" at bounding box center [413, 284] width 86 height 14
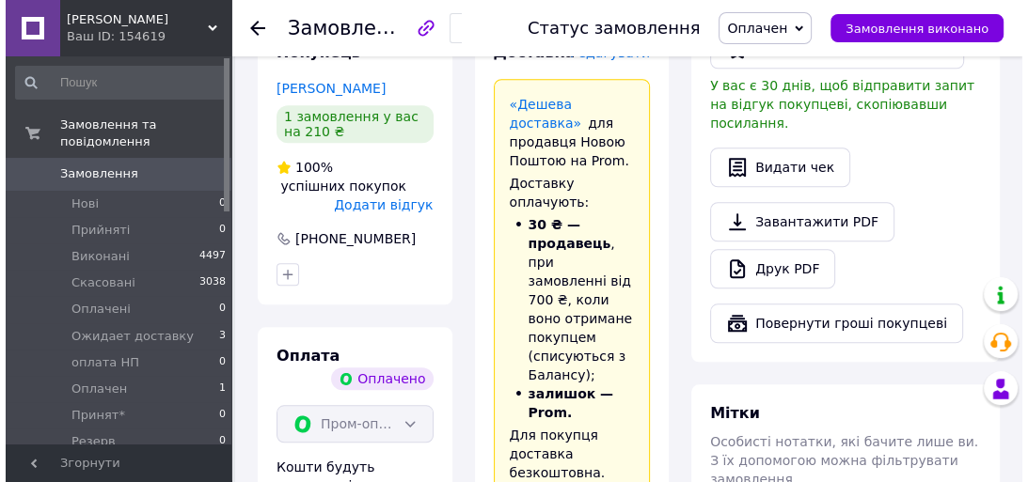
scroll to position [1063, 0]
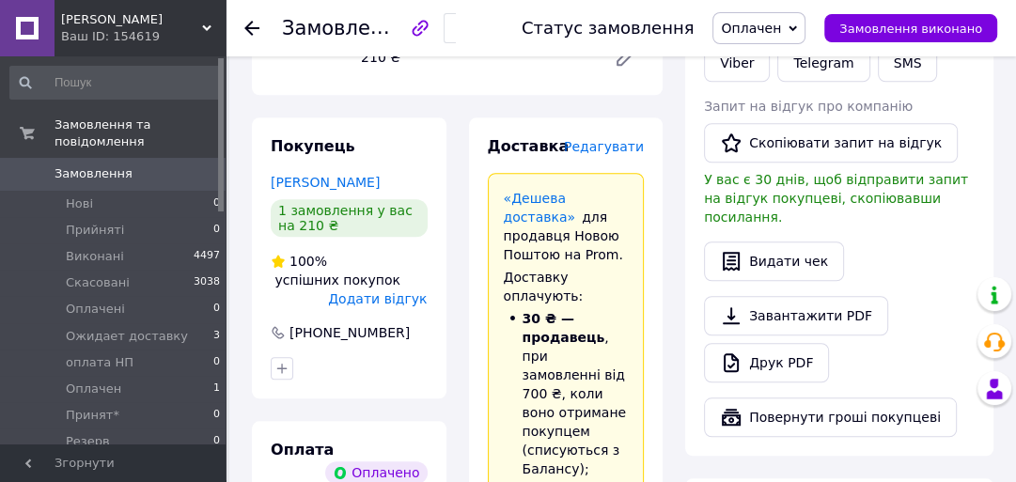
click at [602, 139] on span "Редагувати" at bounding box center [604, 146] width 80 height 15
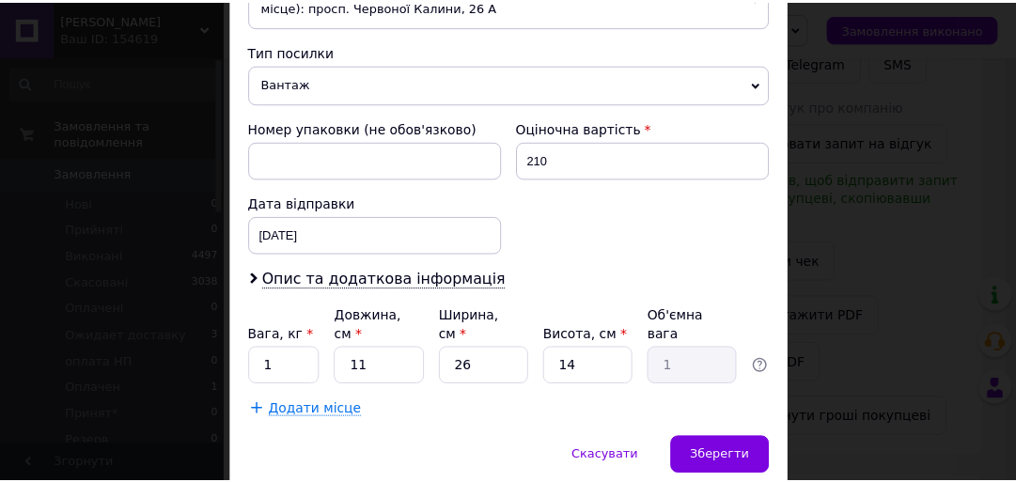
scroll to position [761, 0]
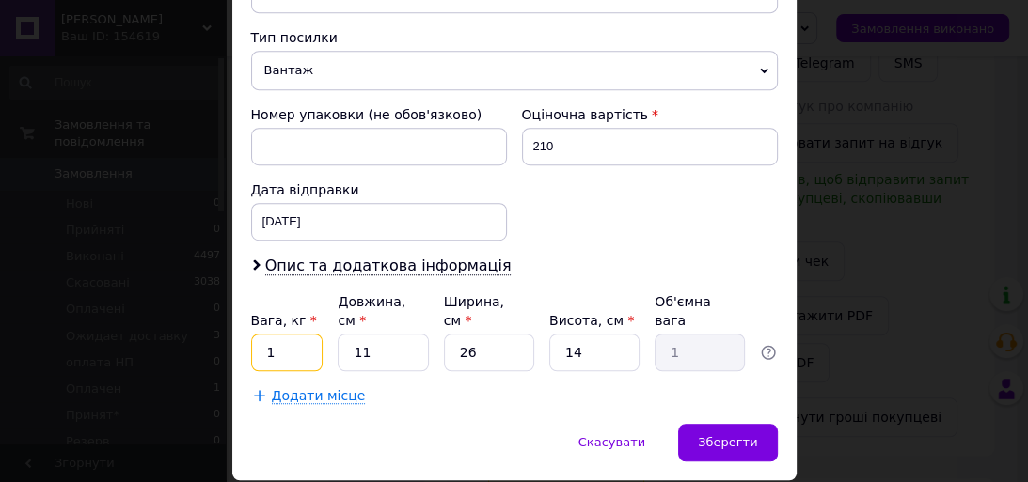
drag, startPoint x: 280, startPoint y: 291, endPoint x: 261, endPoint y: 293, distance: 19.0
click at [261, 334] on input "1" at bounding box center [287, 353] width 72 height 38
type input "0.2"
drag, startPoint x: 474, startPoint y: 292, endPoint x: 428, endPoint y: 289, distance: 46.2
click at [428, 292] on div "Вага, кг * 0.2 Довжина, см * 11 Ширина, см * 26 Висота, см * 14 Об'ємна вага 1" at bounding box center [514, 331] width 527 height 79
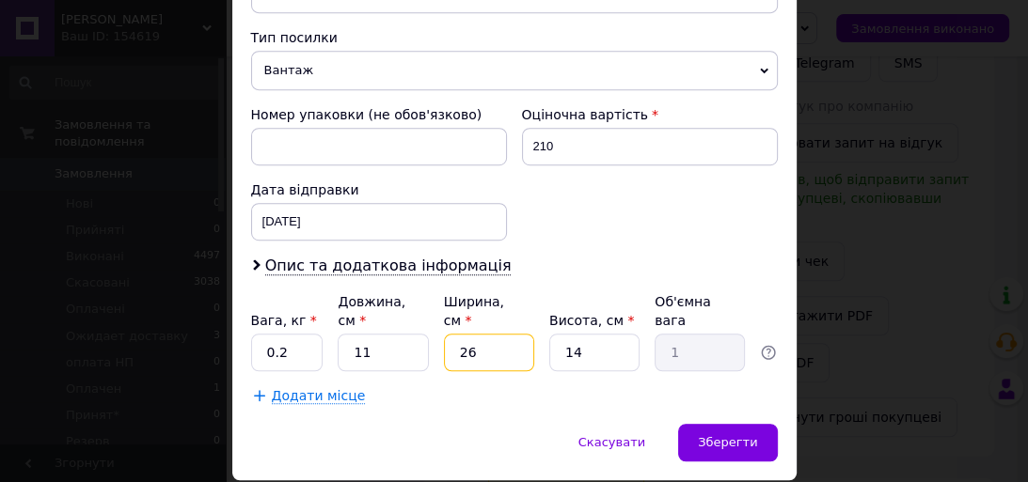
type input "1"
type input "0.1"
type input "11"
type input "0.42"
type input "11"
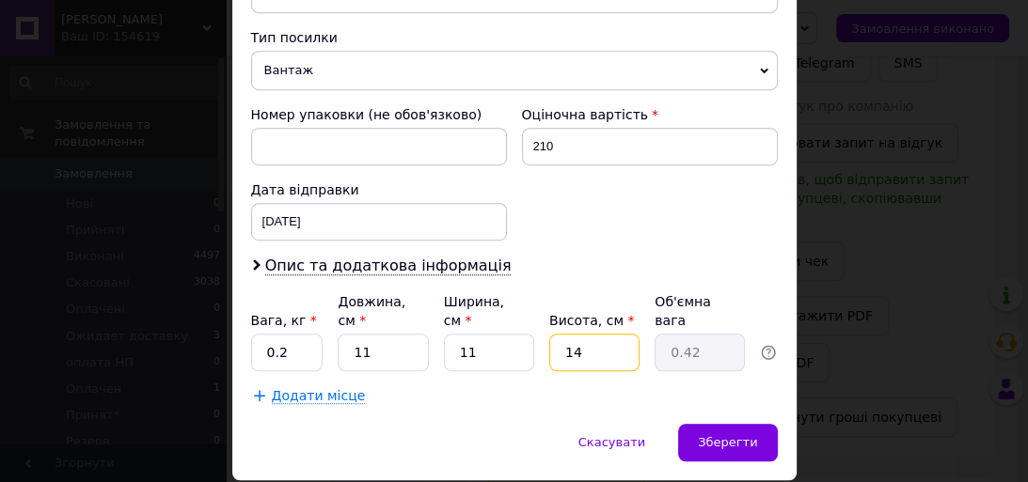
drag, startPoint x: 585, startPoint y: 297, endPoint x: 506, endPoint y: 297, distance: 79.0
click at [506, 297] on div "Вага, кг * 0.2 Довжина, см * 11 Ширина, см * 11 Висота, см * 14 Об'ємна вага 0.…" at bounding box center [514, 331] width 527 height 79
type input "8"
type input "0.24"
type input "8"
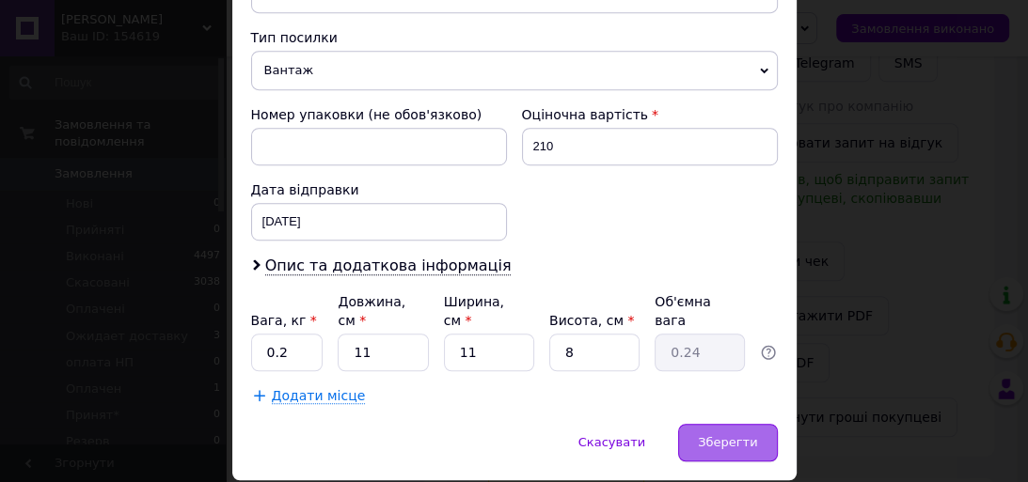
click at [709, 435] on span "Зберегти" at bounding box center [727, 442] width 59 height 14
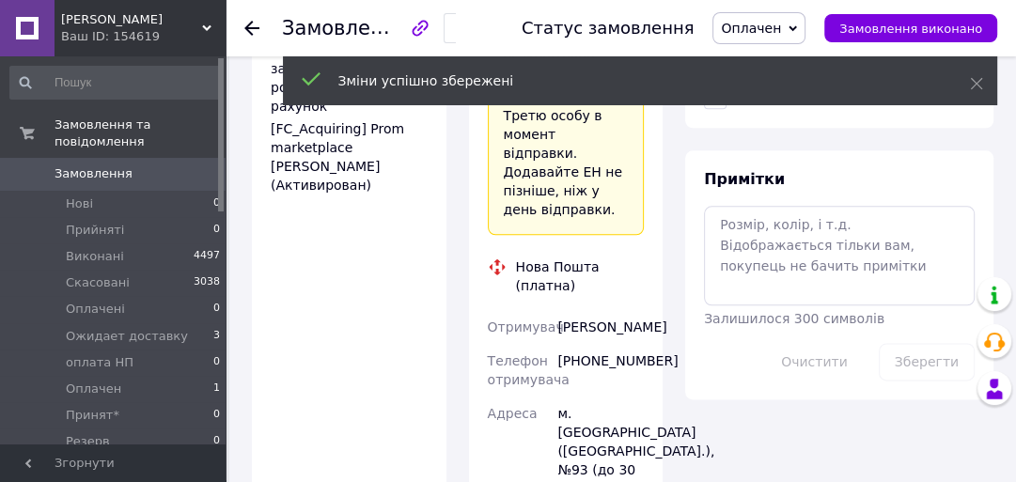
scroll to position [1888, 0]
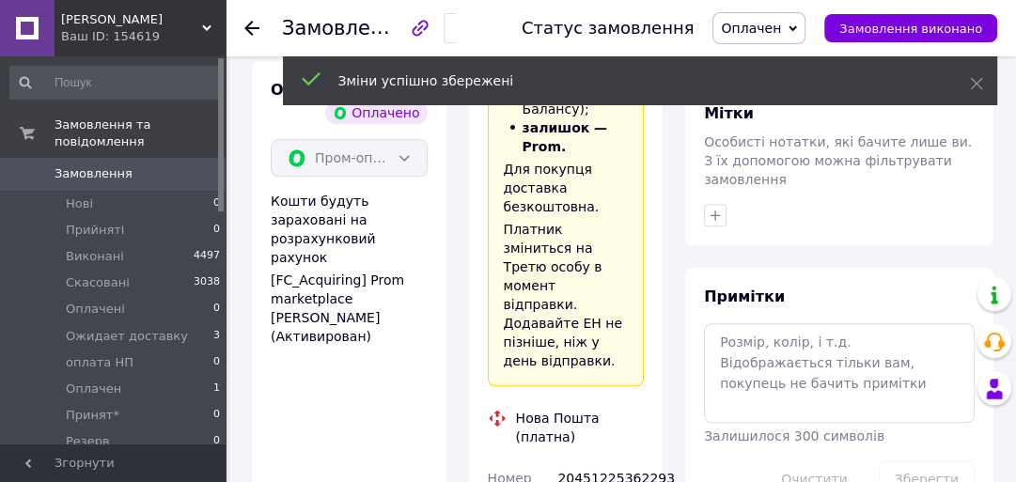
scroll to position [1478, 0]
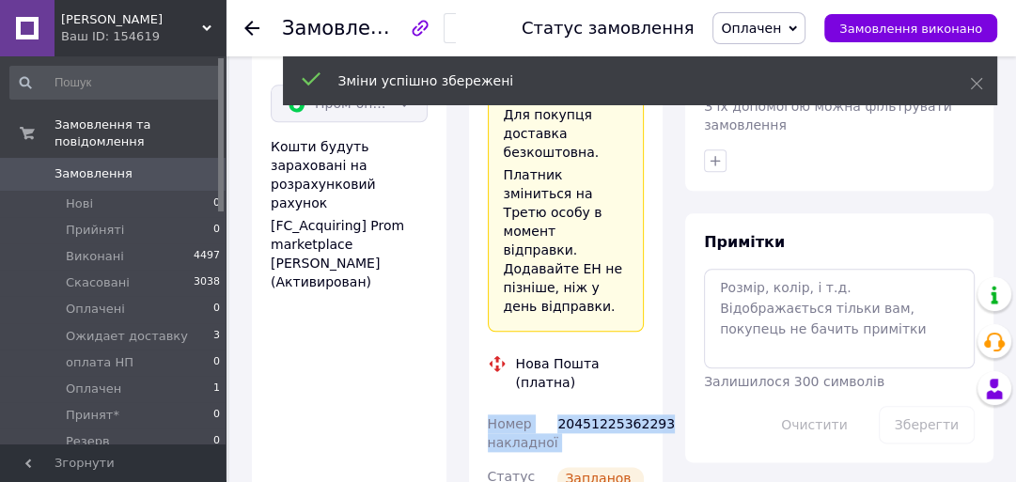
drag, startPoint x: 654, startPoint y: 294, endPoint x: 485, endPoint y: 300, distance: 169.3
copy div "Номер накладної 20451225362293"
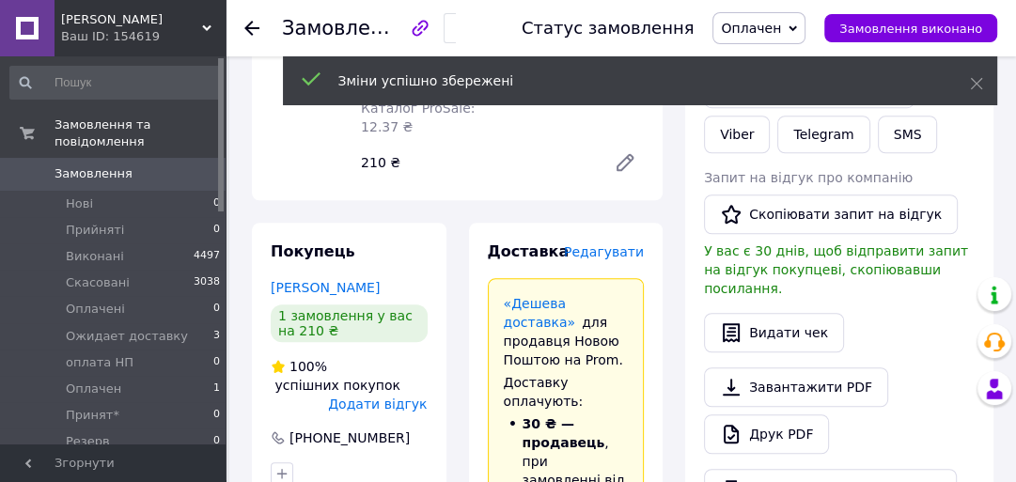
scroll to position [876, 0]
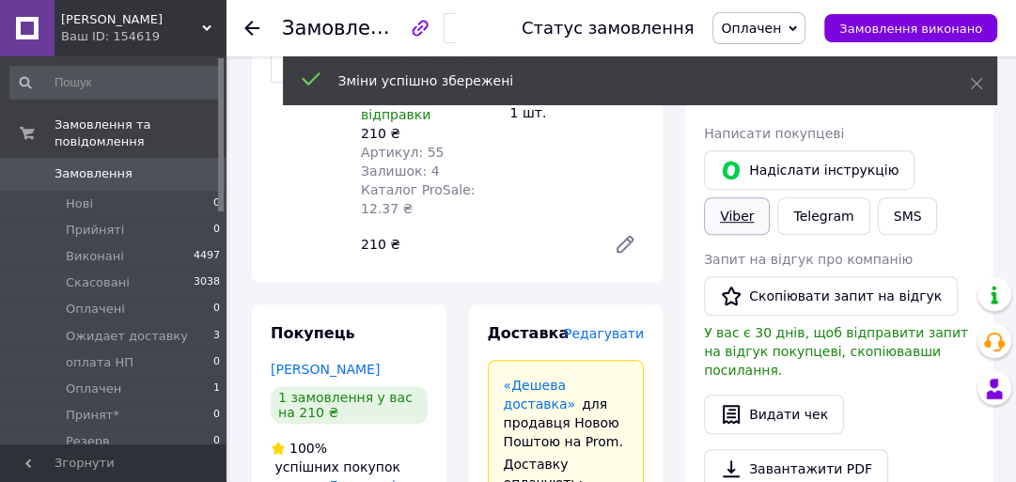
click at [770, 197] on link "Viber" at bounding box center [737, 216] width 66 height 38
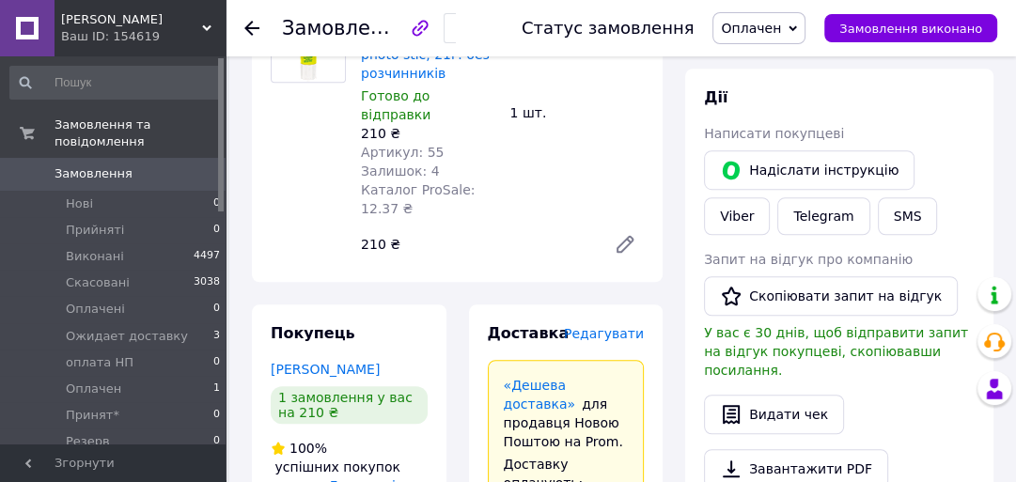
click at [801, 30] on span "Оплачен" at bounding box center [759, 28] width 93 height 32
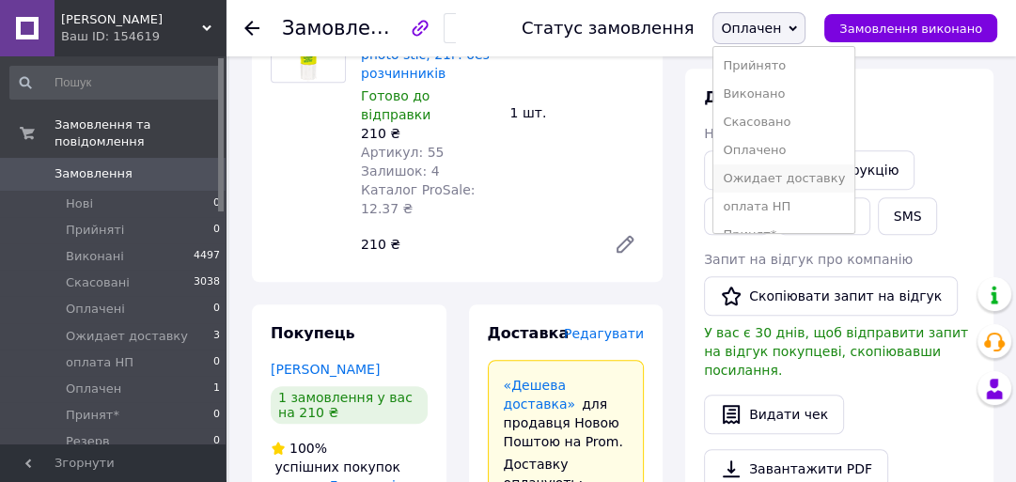
click at [804, 179] on li "Ожидает доставку" at bounding box center [784, 179] width 141 height 28
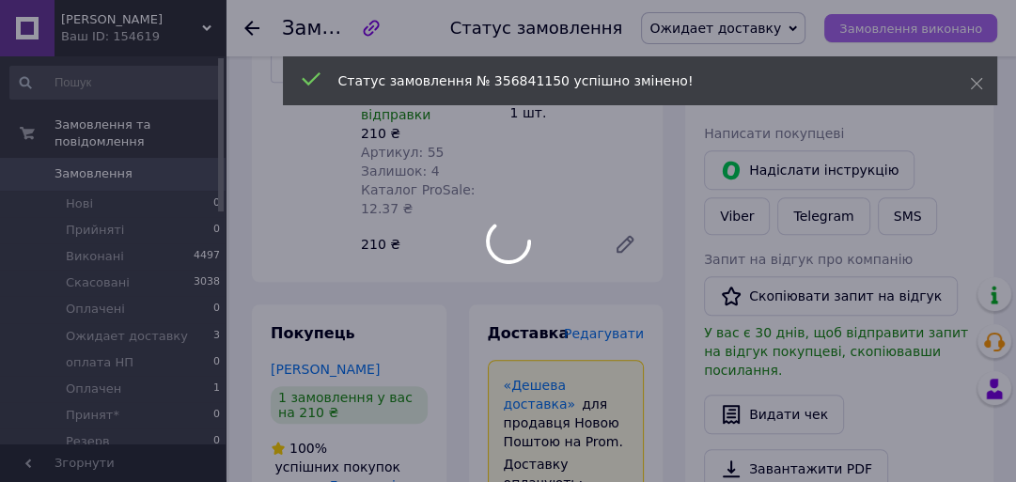
scroll to position [25, 0]
